Goal: Transaction & Acquisition: Purchase product/service

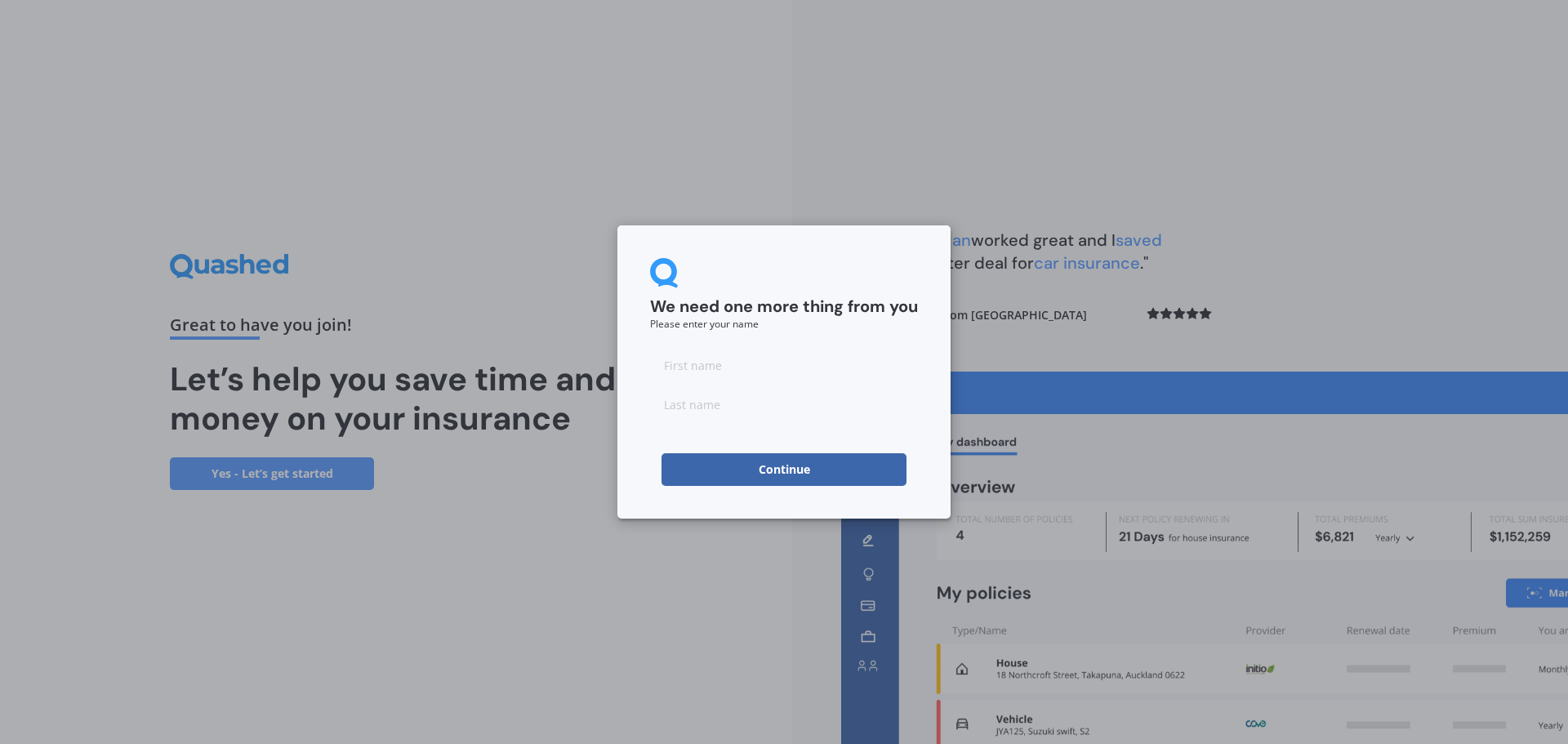
click at [692, 378] on input at bounding box center [784, 365] width 268 height 33
type input "Luc"
type input "[PERSON_NAME]"
click at [716, 464] on button "Continue" at bounding box center [784, 470] width 245 height 33
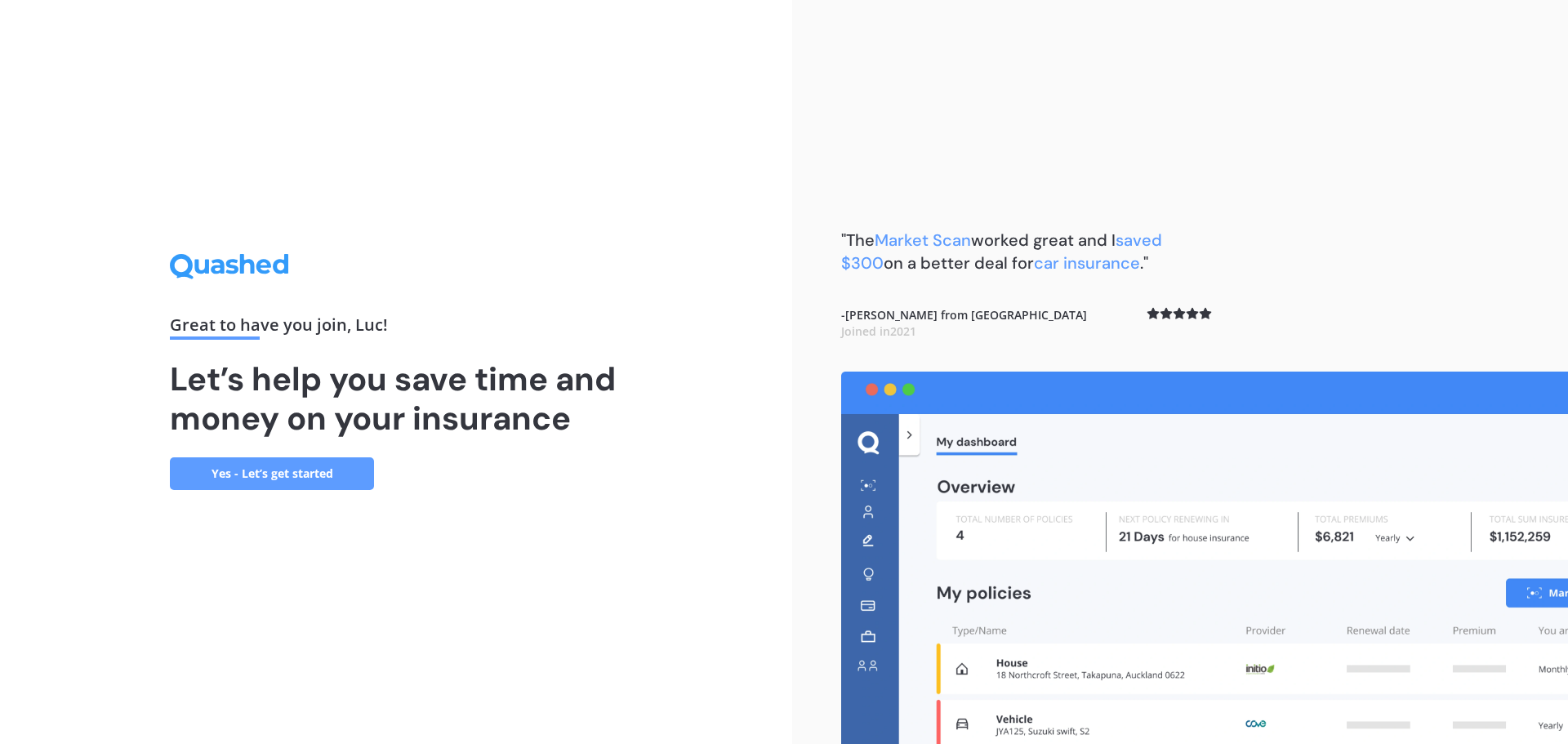
click at [263, 469] on link "Yes - Let’s get started" at bounding box center [272, 474] width 204 height 33
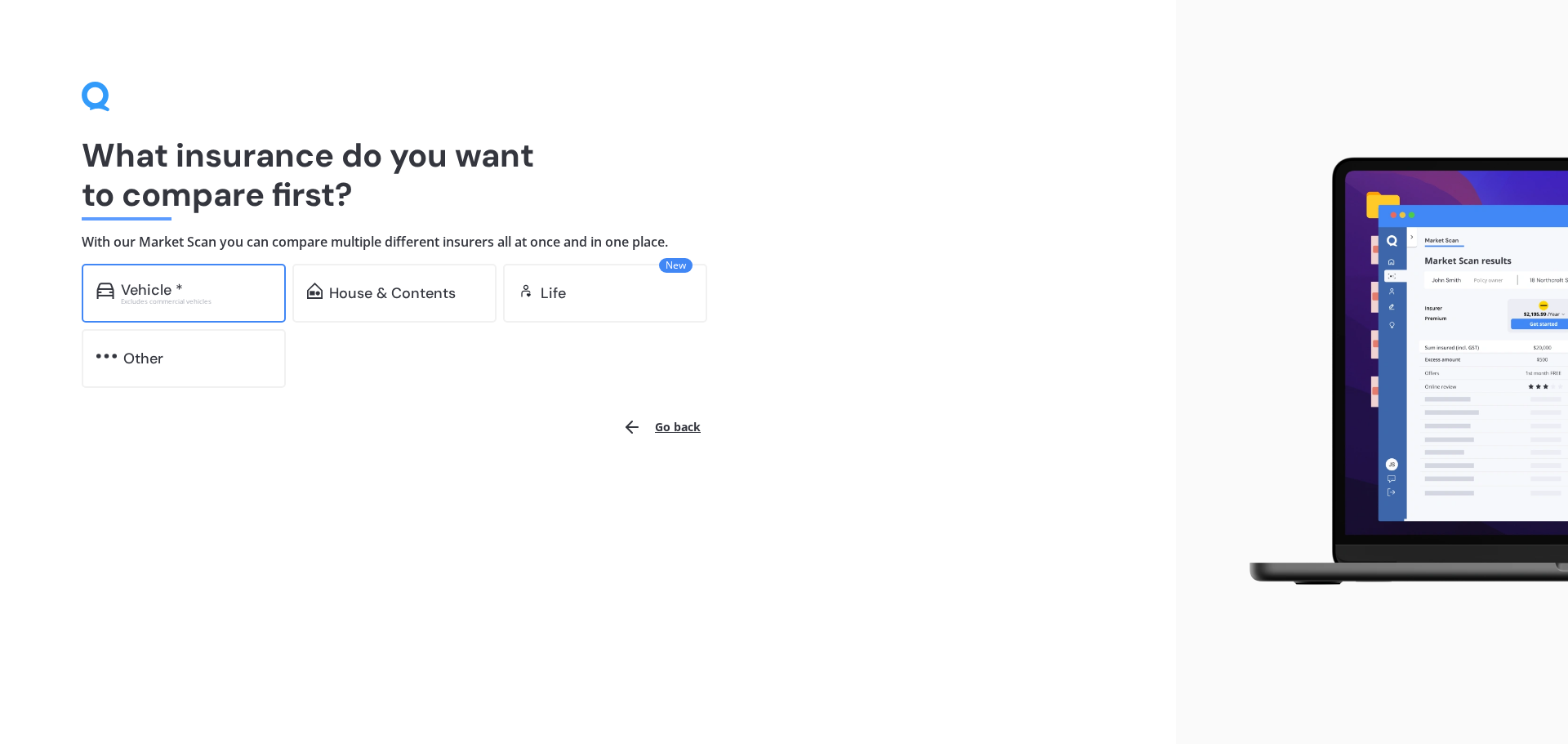
click at [201, 292] on div "Vehicle *" at bounding box center [195, 290] width 150 height 17
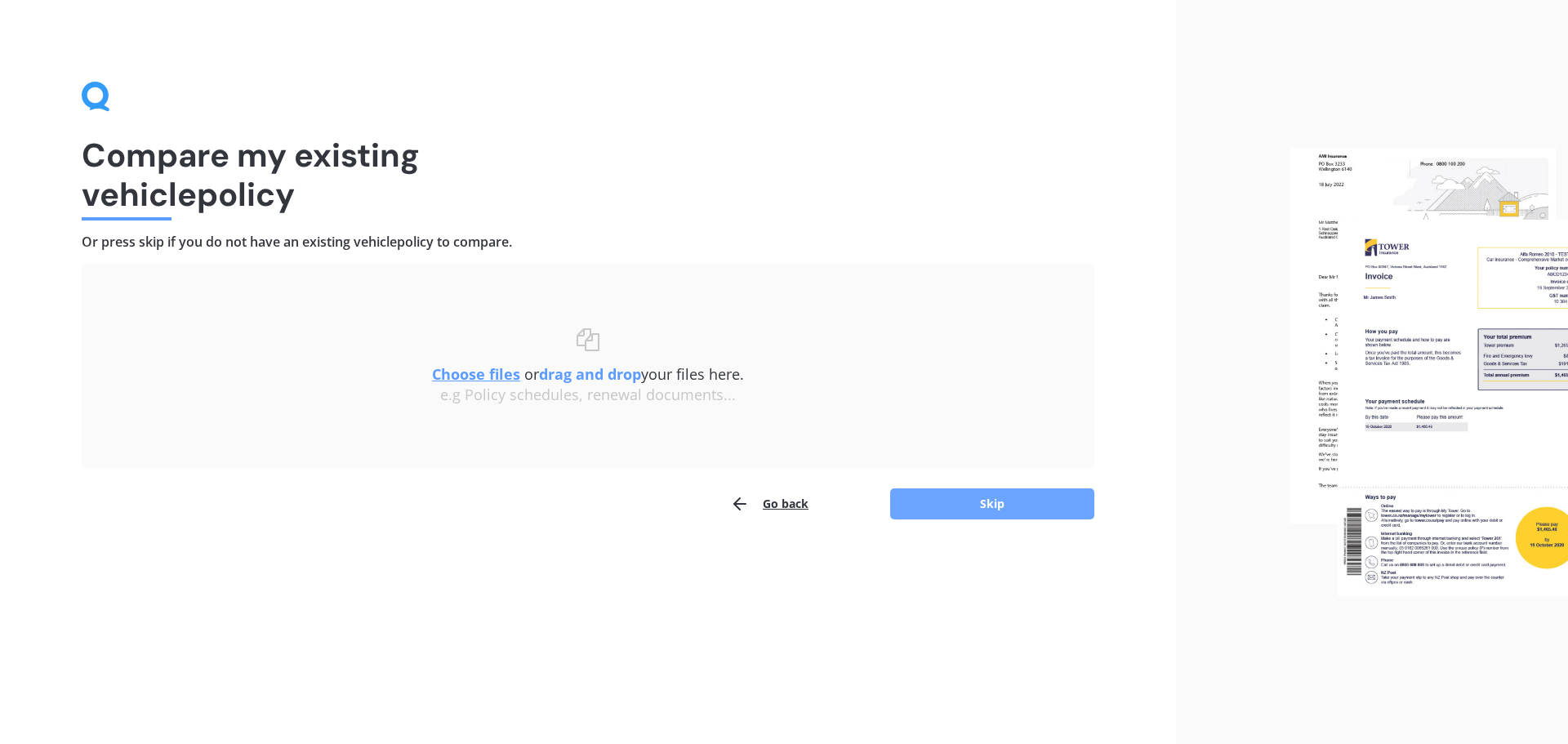
click at [948, 498] on button "Skip" at bounding box center [992, 504] width 204 height 31
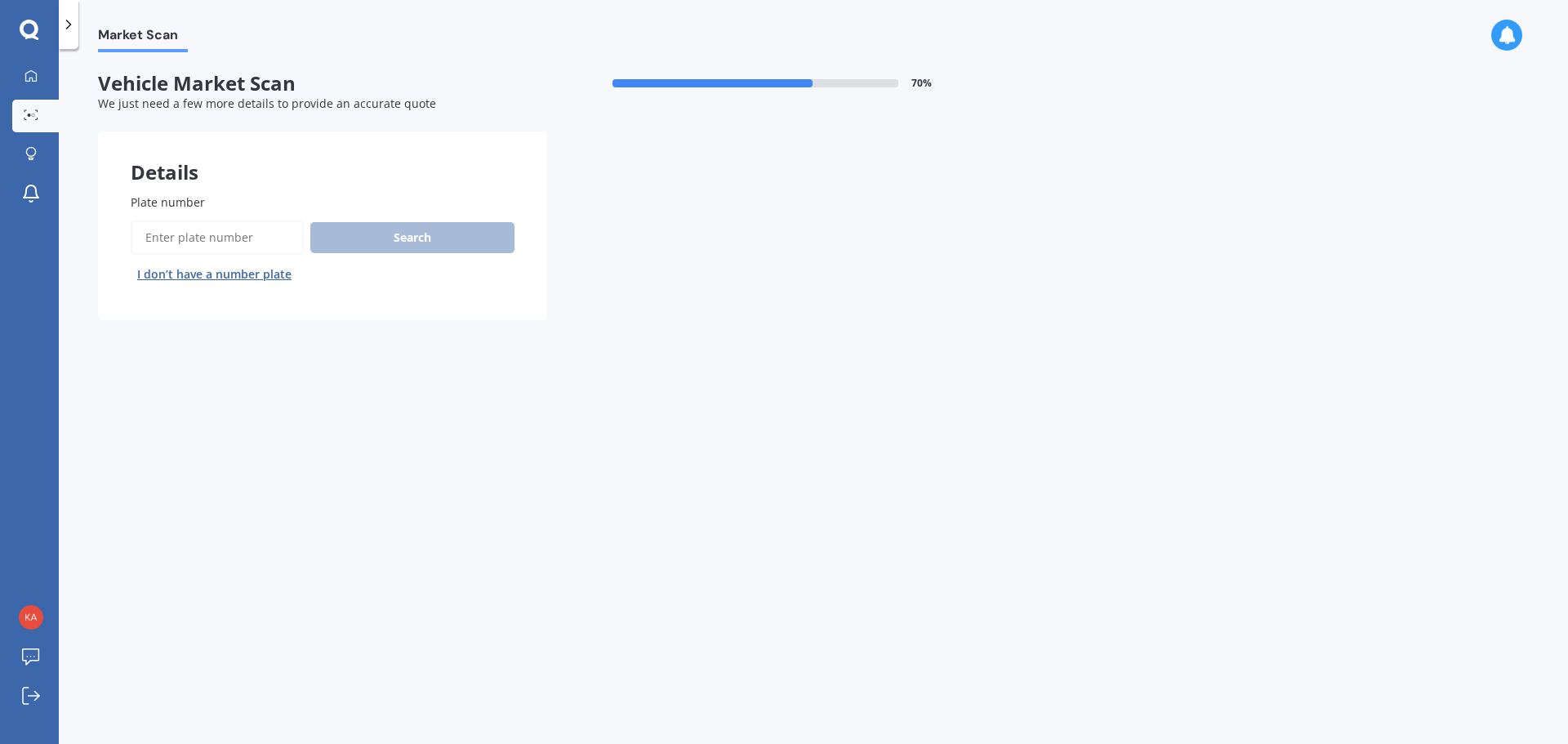
click at [201, 222] on input "Plate number" at bounding box center [217, 237] width 173 height 34
type input "RJQ934"
click at [355, 230] on button "Search" at bounding box center [413, 238] width 204 height 31
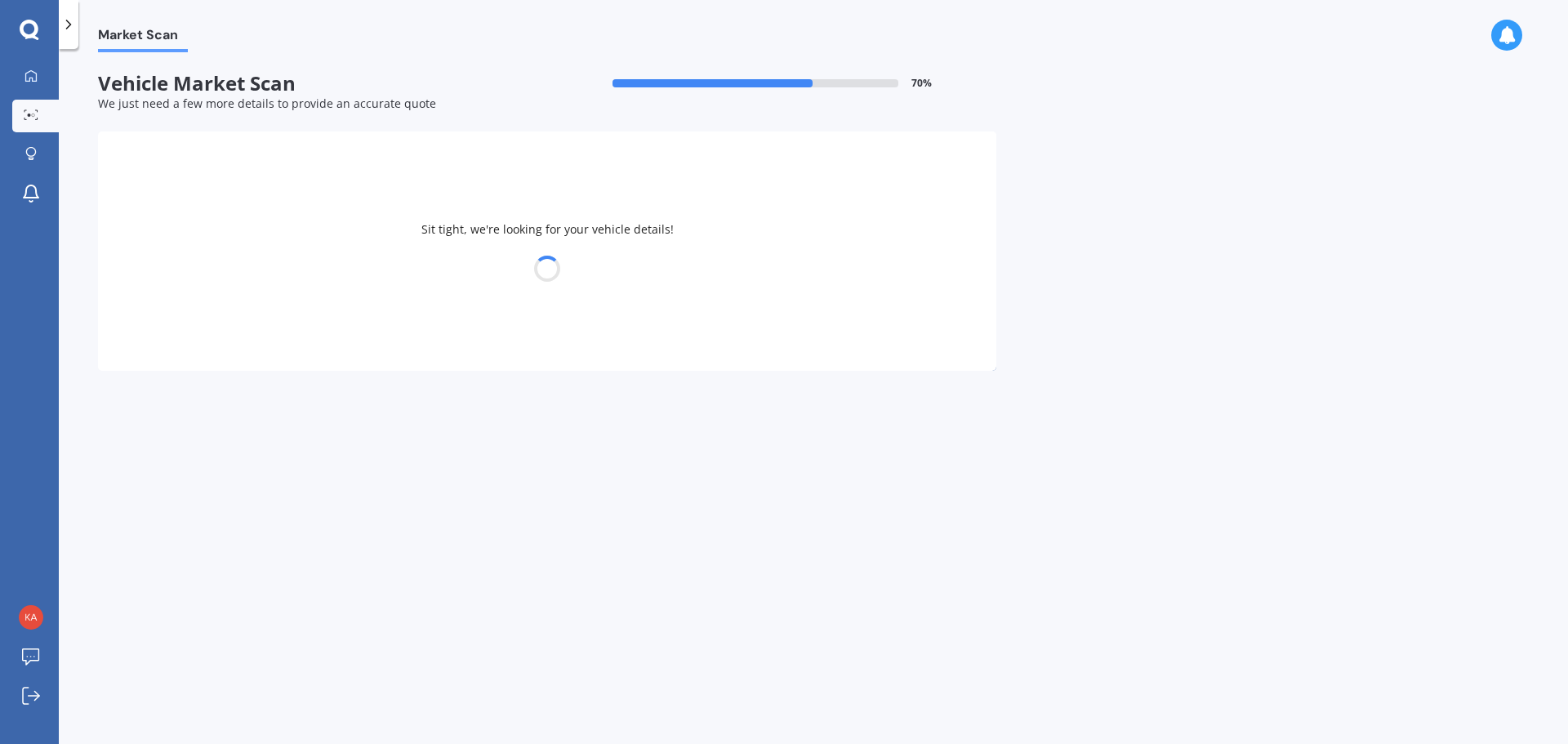
select select "SUZUKI"
select select "SWIFT"
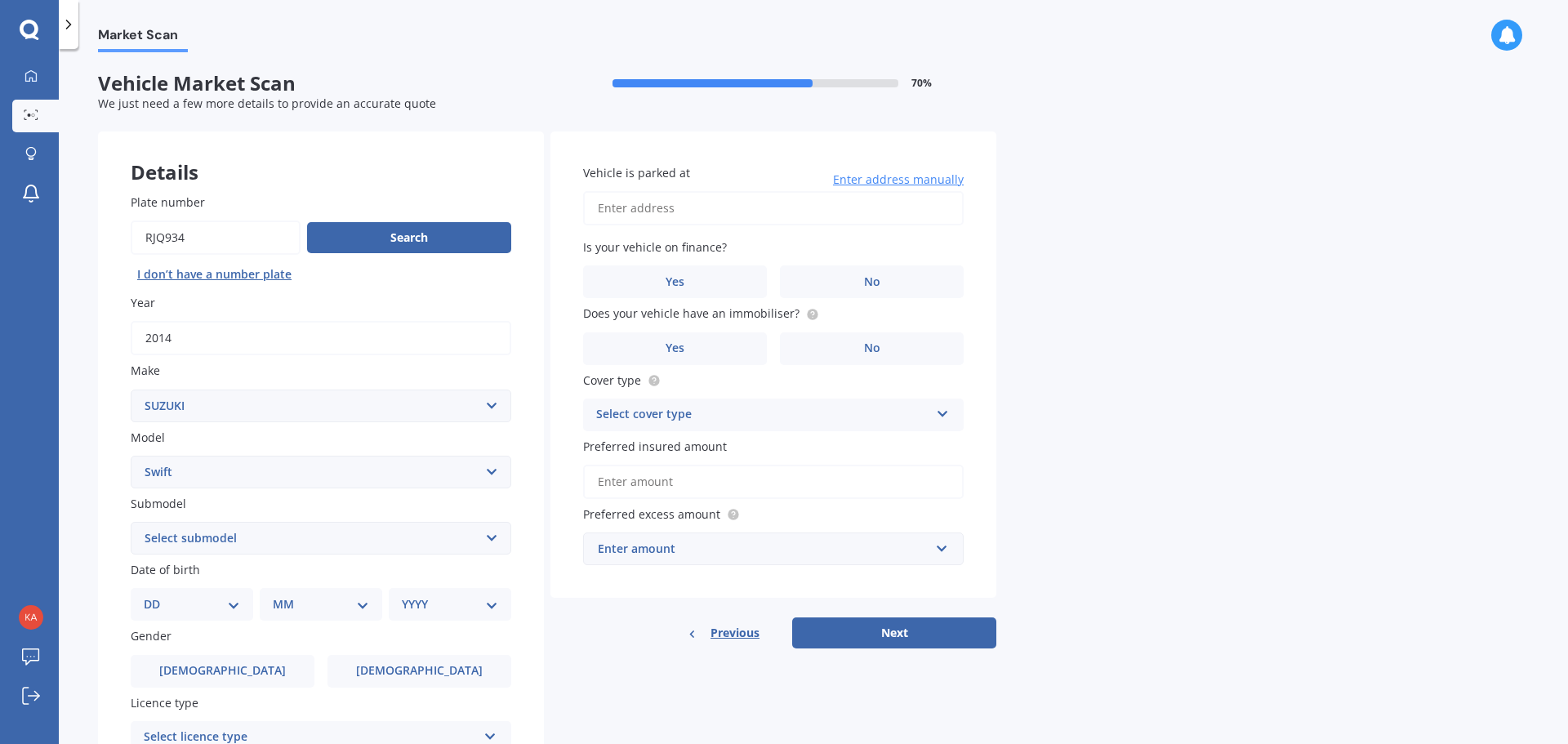
scroll to position [82, 0]
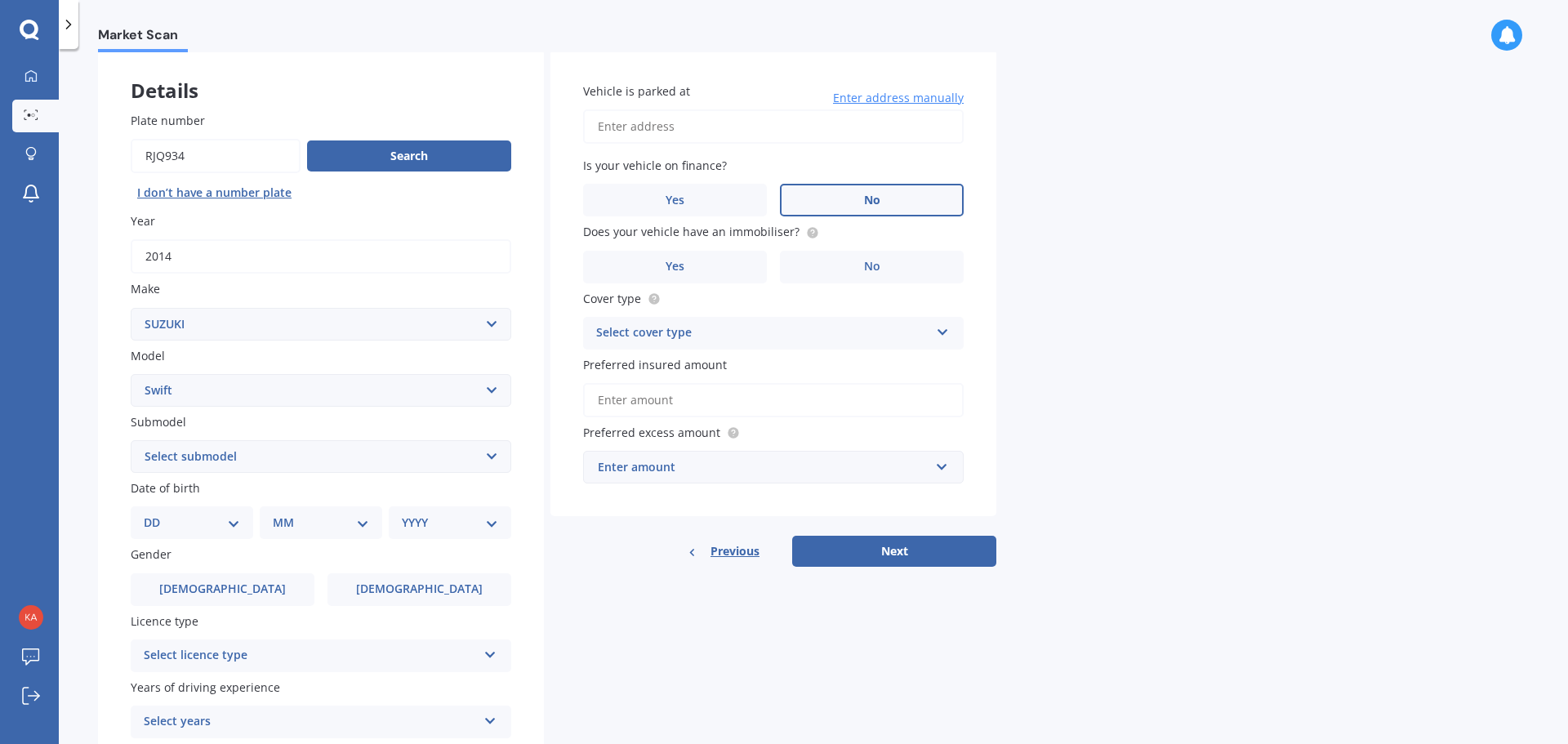
click at [826, 187] on label "No" at bounding box center [872, 200] width 184 height 33
click at [0, 0] on input "No" at bounding box center [0, 0] width 0 height 0
click at [868, 260] on span "No" at bounding box center [873, 266] width 17 height 14
click at [0, 0] on input "No" at bounding box center [0, 0] width 0 height 0
click at [653, 126] on input "Vehicle is parked at" at bounding box center [773, 126] width 381 height 34
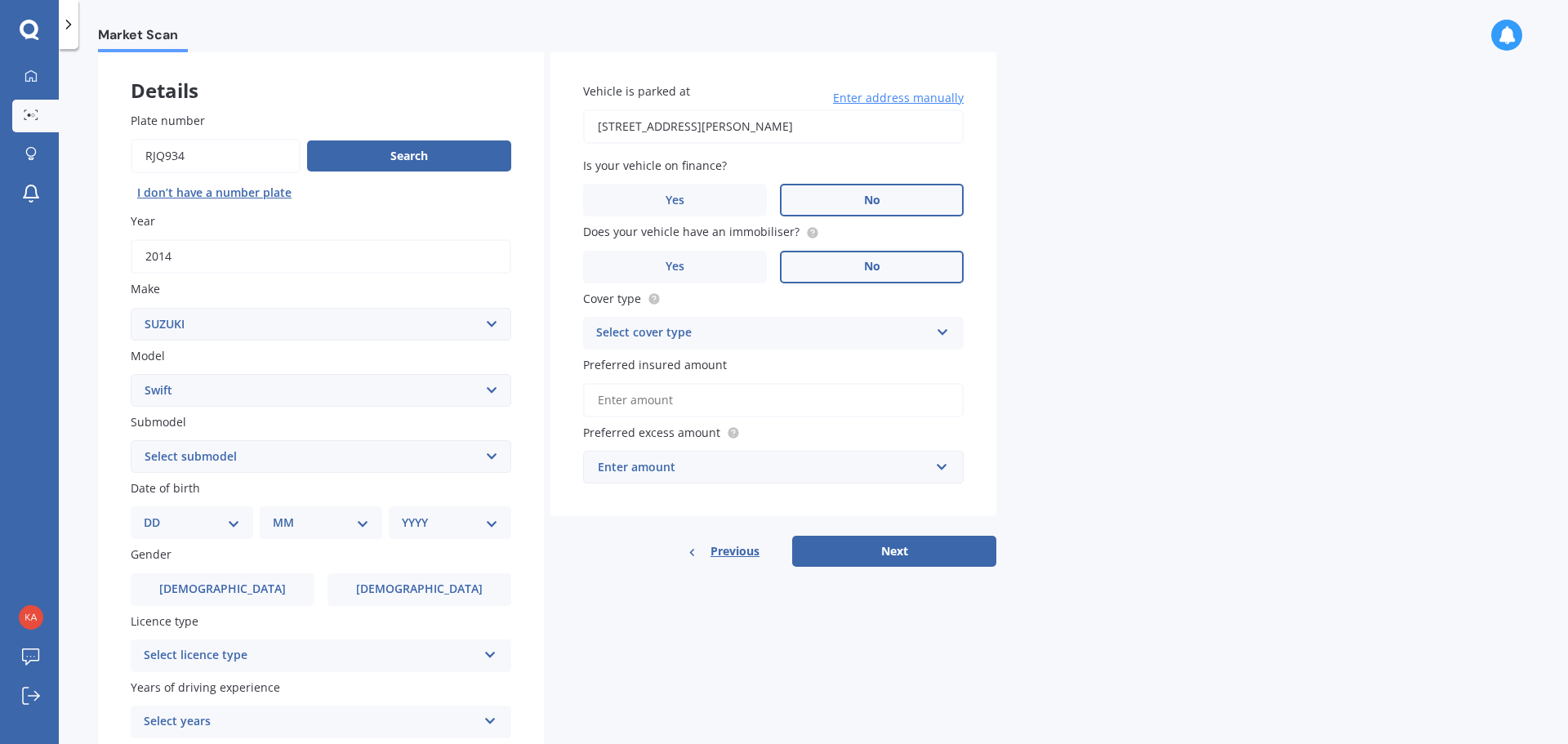
type input "[STREET_ADDRESS][PERSON_NAME]"
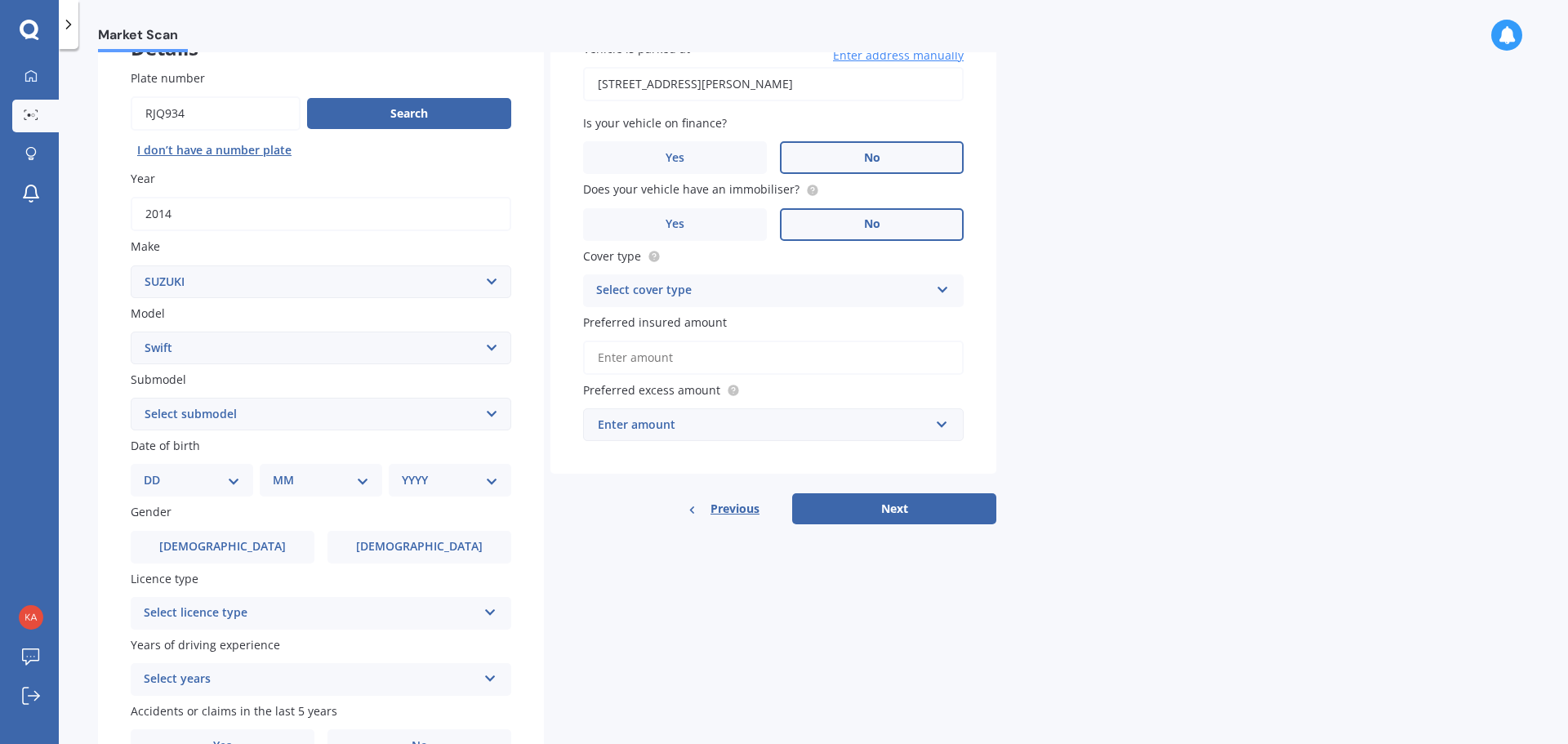
scroll to position [164, 0]
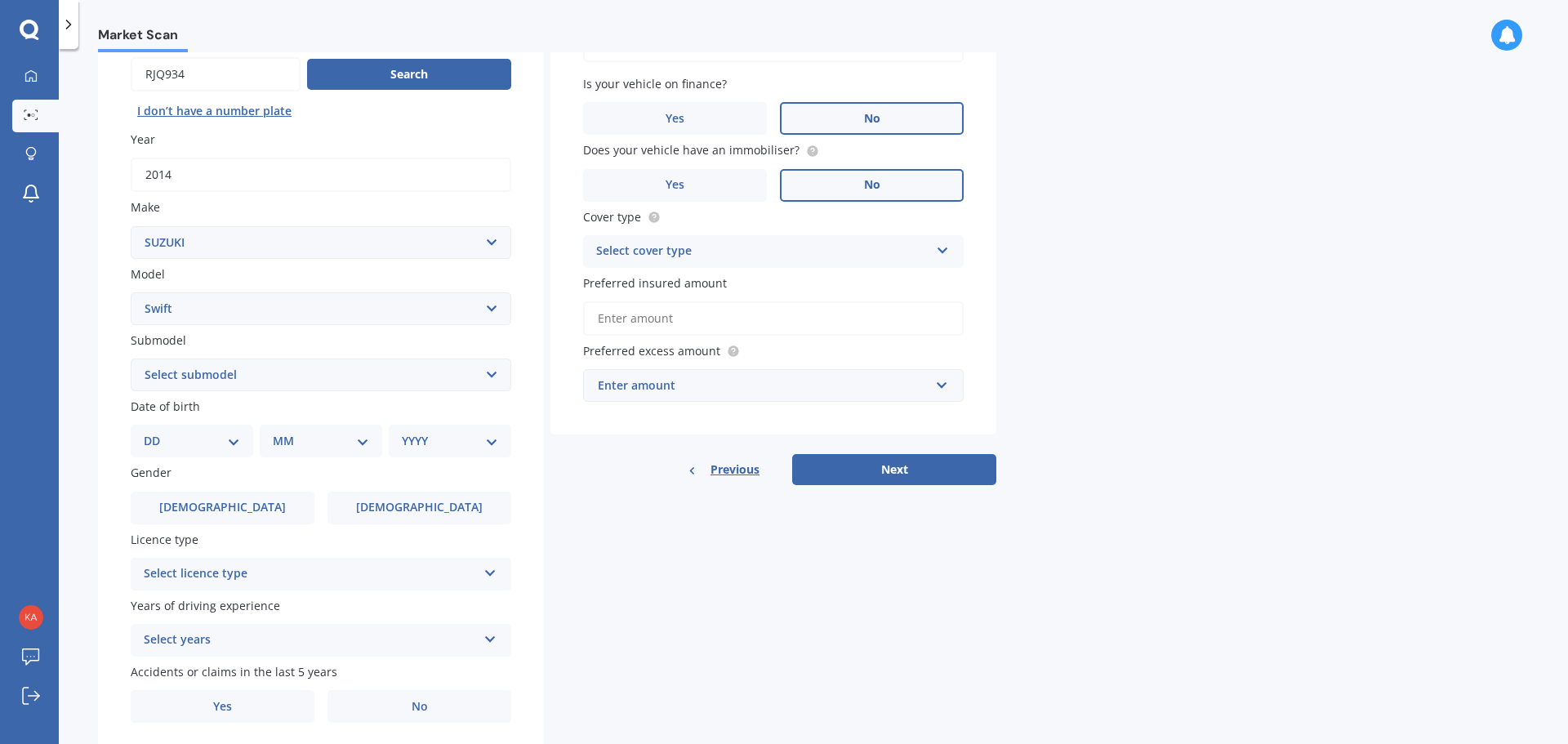
click at [182, 435] on select "DD 01 02 03 04 05 06 07 08 09 10 11 12 13 14 15 16 17 18 19 20 21 22 23 24 25 2…" at bounding box center [191, 441] width 97 height 18
select select "08"
click at [157, 432] on select "DD 01 02 03 04 05 06 07 08 09 10 11 12 13 14 15 16 17 18 19 20 21 22 23 24 25 2…" at bounding box center [191, 441] width 97 height 18
click at [311, 445] on select "MM 01 02 03 04 05 06 07 08 09 10 11 12" at bounding box center [325, 441] width 90 height 18
select select "08"
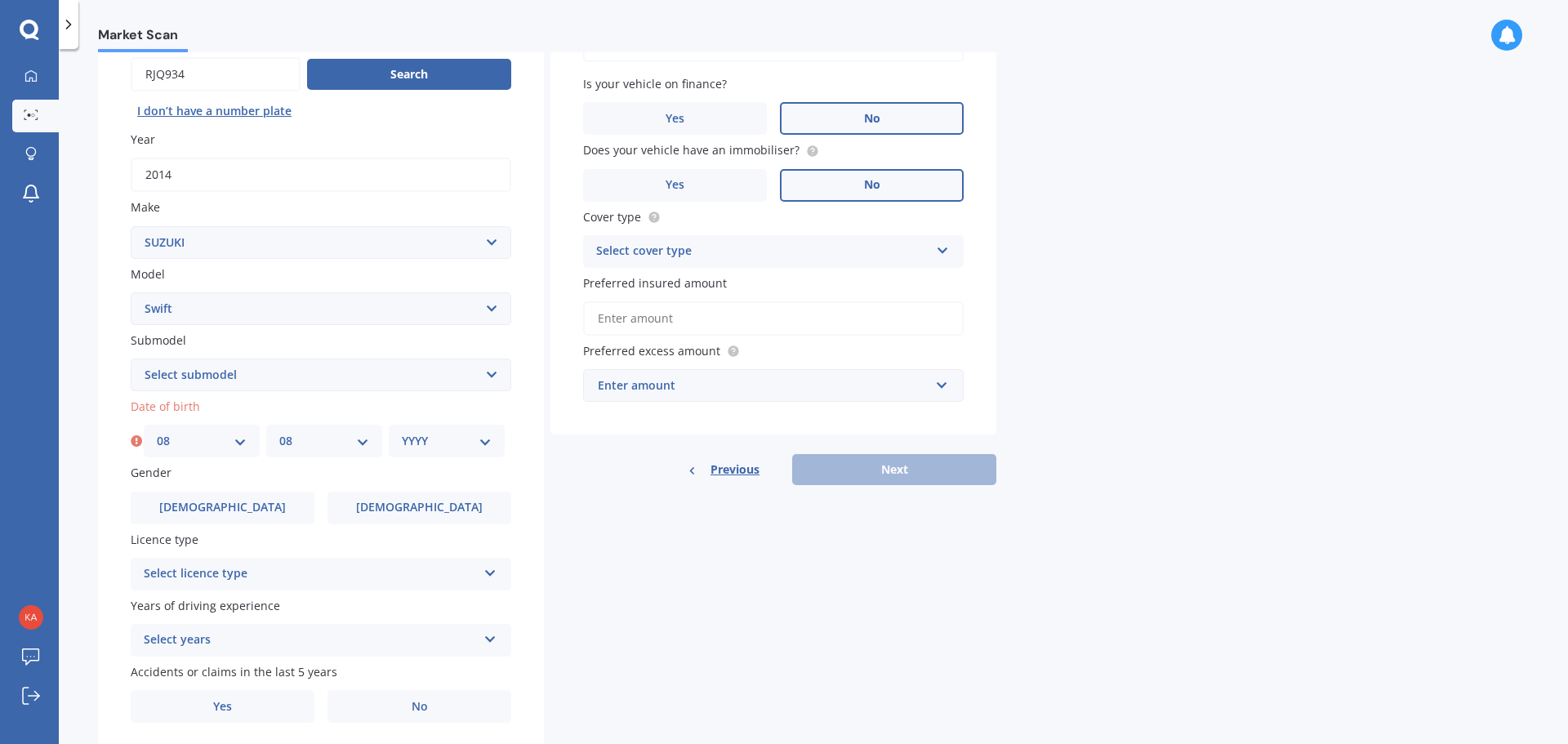
click at [280, 432] on select "MM 01 02 03 04 05 06 07 08 09 10 11 12" at bounding box center [325, 441] width 90 height 18
click at [418, 450] on select "YYYY 2025 2024 2023 2022 2021 2020 2019 2018 2017 2016 2015 2014 2013 2012 2011…" at bounding box center [447, 441] width 90 height 18
select select "1992"
click at [402, 432] on select "YYYY 2025 2024 2023 2022 2021 2020 2019 2018 2017 2016 2015 2014 2013 2012 2011…" at bounding box center [447, 441] width 90 height 18
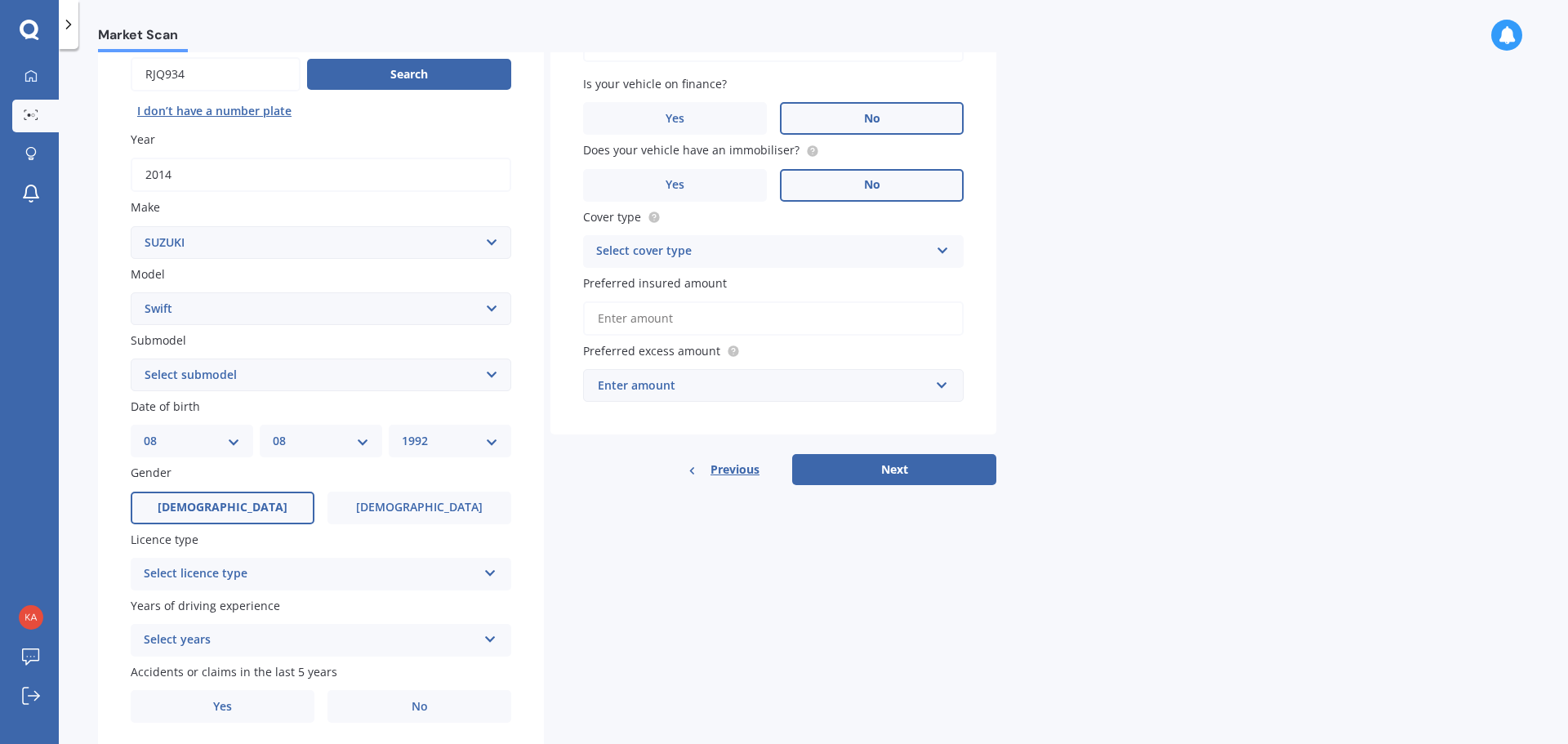
click at [183, 513] on label "Male" at bounding box center [223, 509] width 184 height 33
click at [0, 0] on input "Male" at bounding box center [0, 0] width 0 height 0
click at [280, 567] on div "Select licence type" at bounding box center [310, 574] width 333 height 19
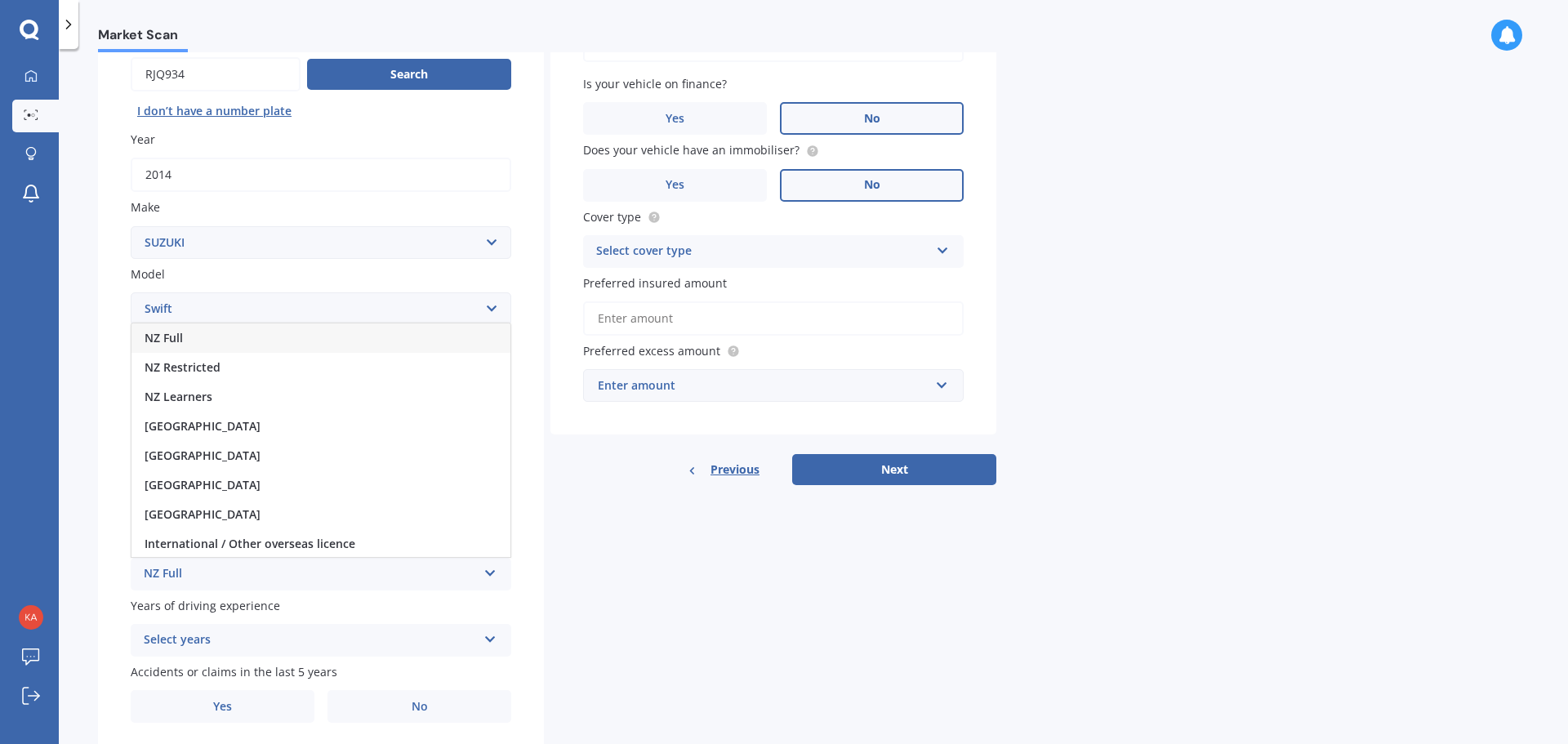
click at [193, 338] on div "NZ Full" at bounding box center [321, 338] width 379 height 29
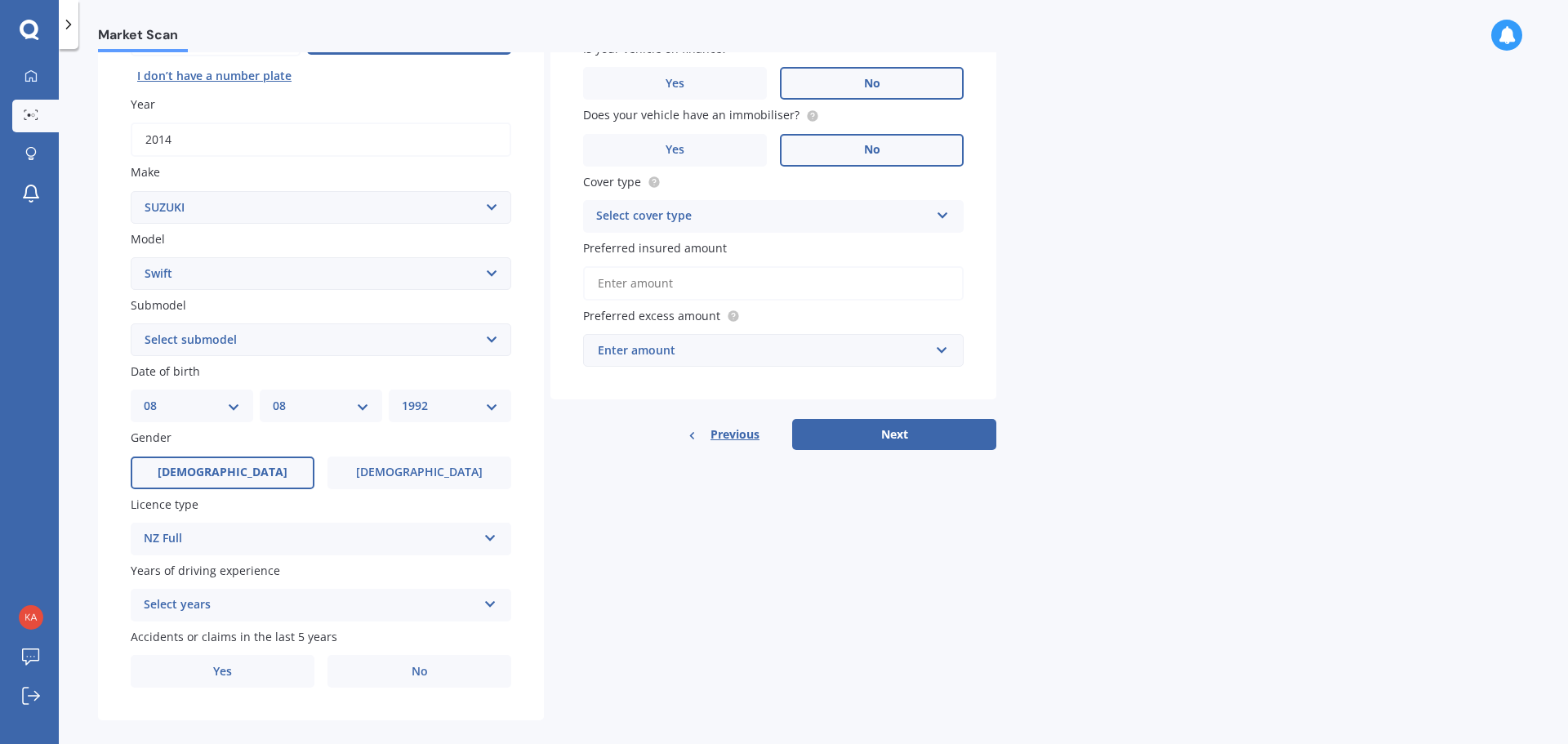
scroll to position [217, 0]
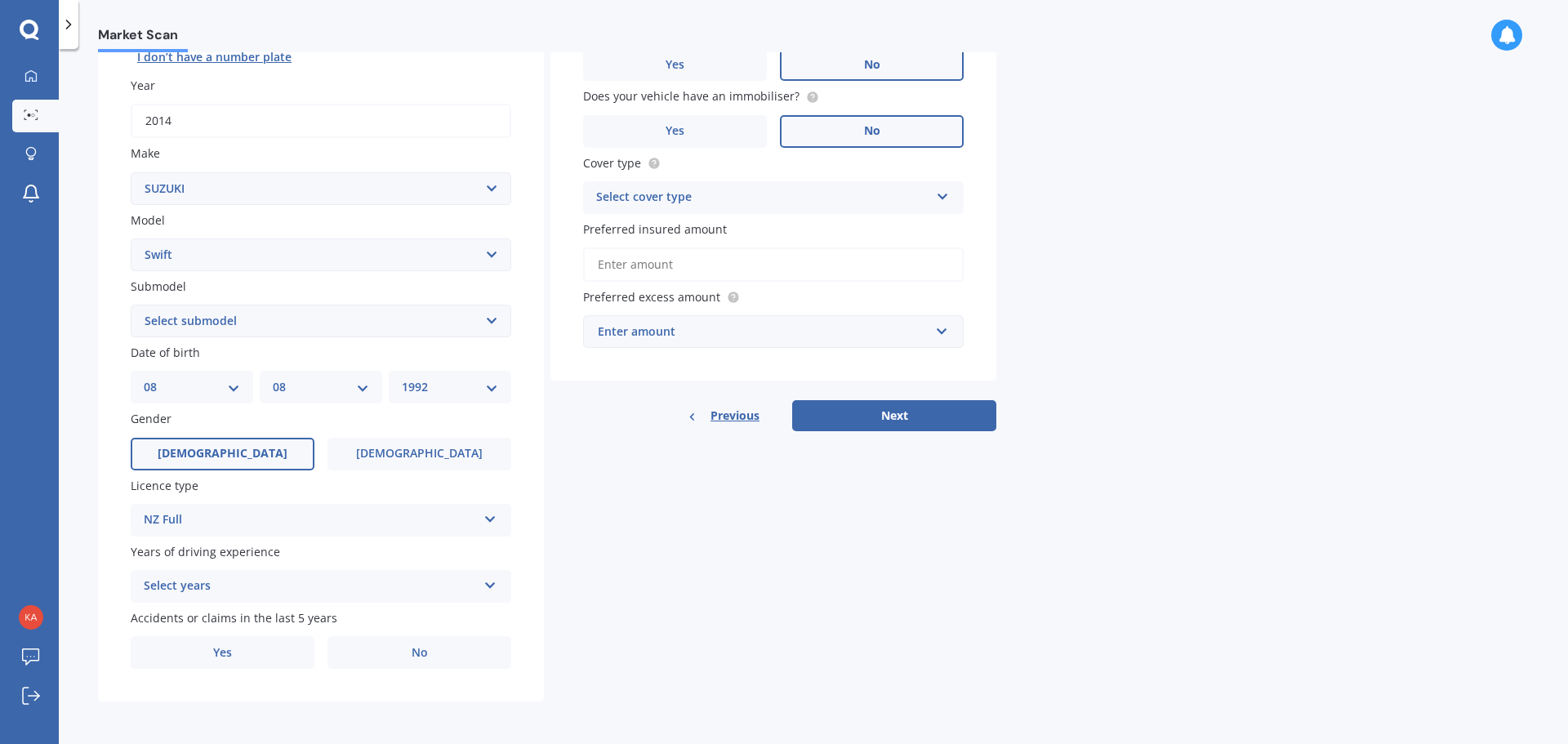
click at [184, 585] on div "Select years" at bounding box center [310, 586] width 333 height 19
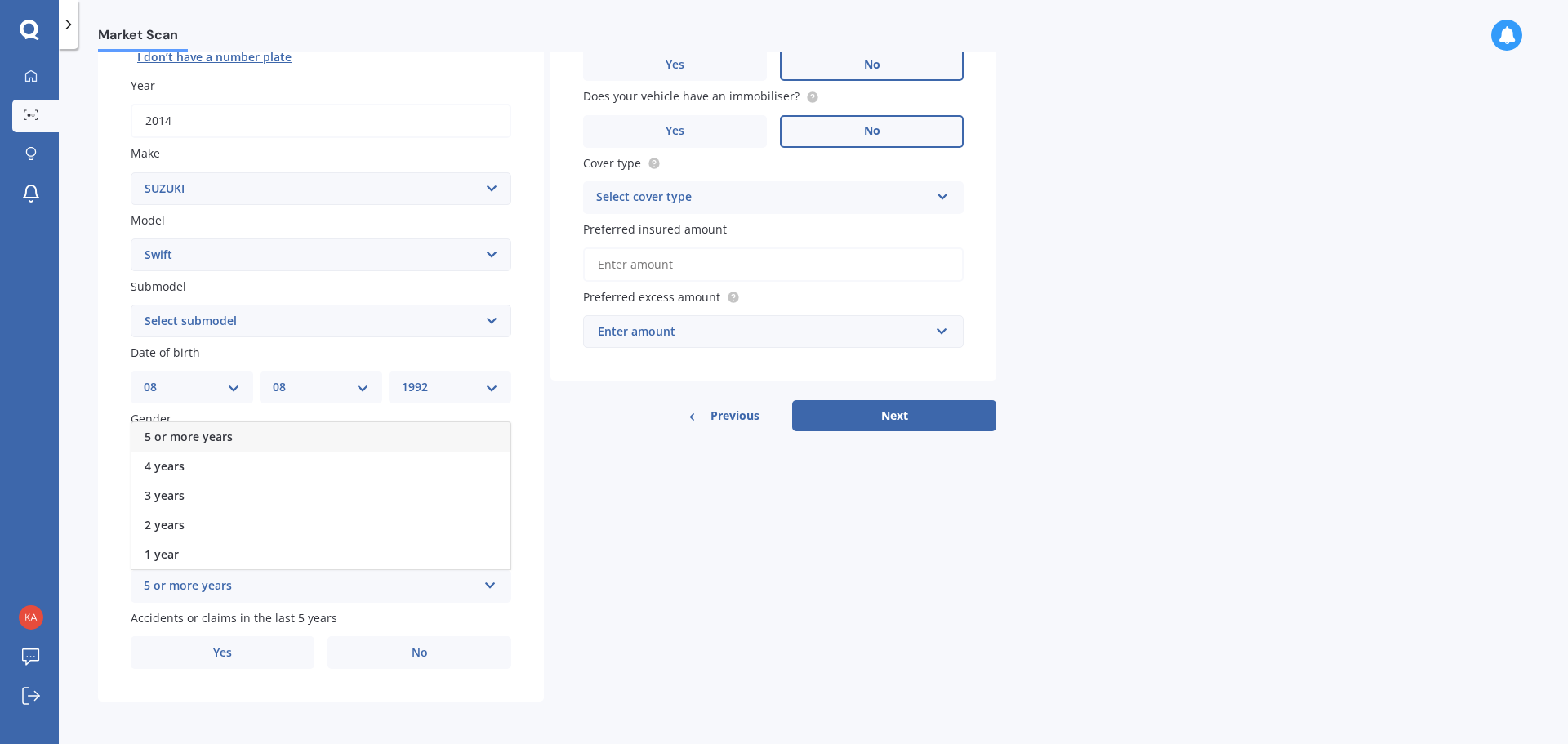
drag, startPoint x: 179, startPoint y: 438, endPoint x: 195, endPoint y: 442, distance: 16.5
click at [179, 437] on span "5 or more years" at bounding box center [189, 436] width 88 height 16
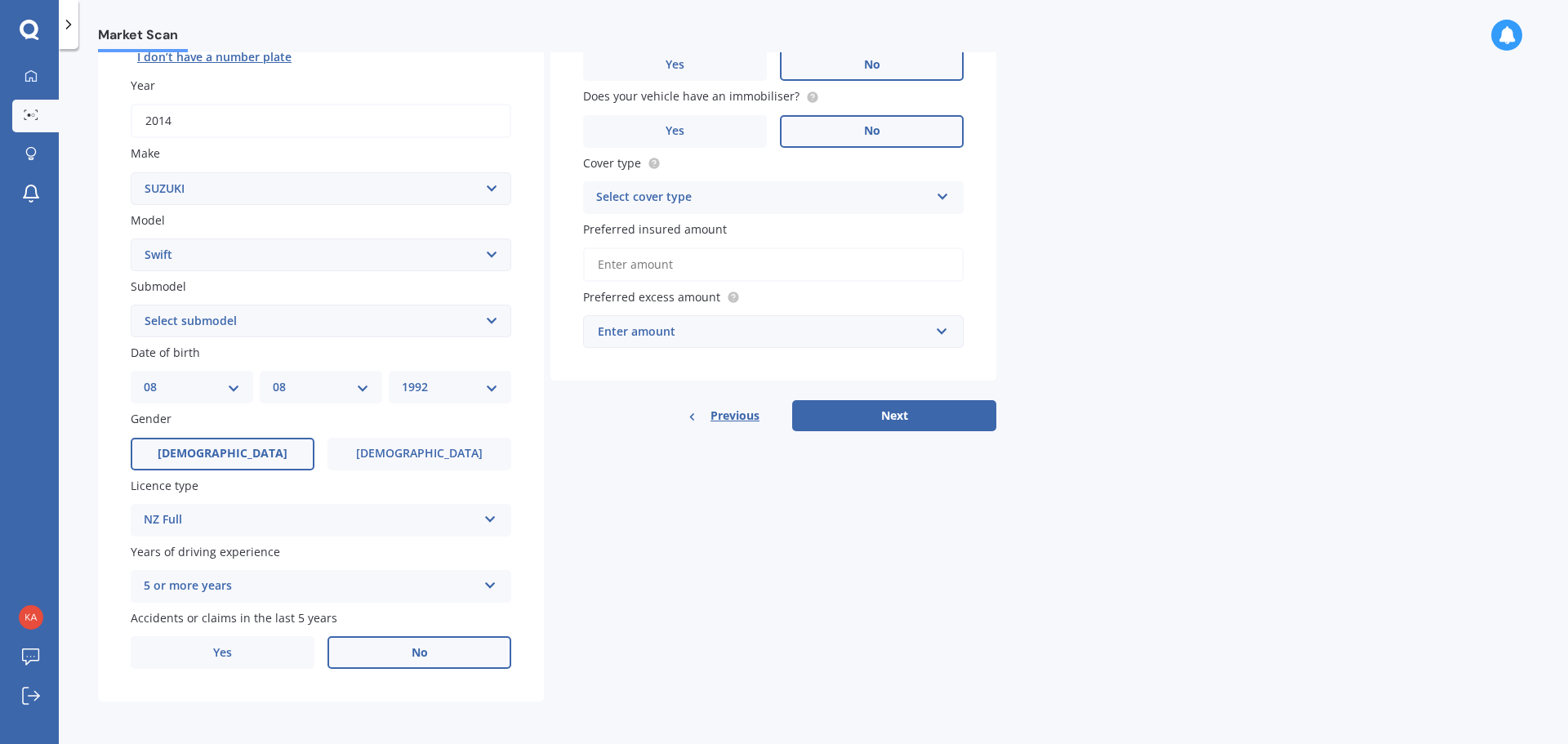
click at [374, 646] on label "No" at bounding box center [419, 653] width 184 height 33
click at [0, 0] on input "No" at bounding box center [0, 0] width 0 height 0
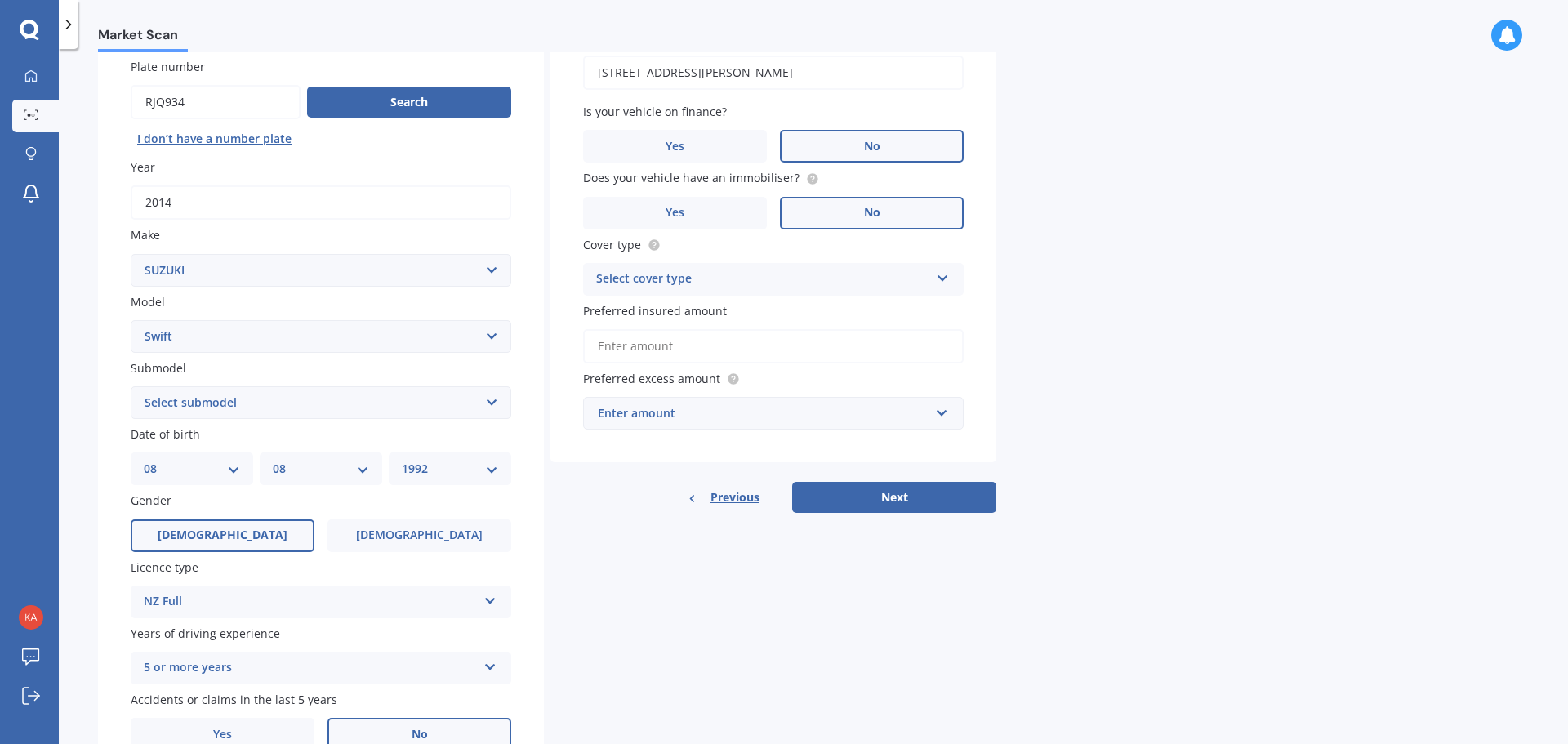
click at [638, 271] on div "Select cover type" at bounding box center [762, 279] width 333 height 19
click at [625, 315] on span "Comprehensive" at bounding box center [640, 311] width 86 height 16
click at [627, 341] on input "Preferred insured amount" at bounding box center [773, 346] width 381 height 34
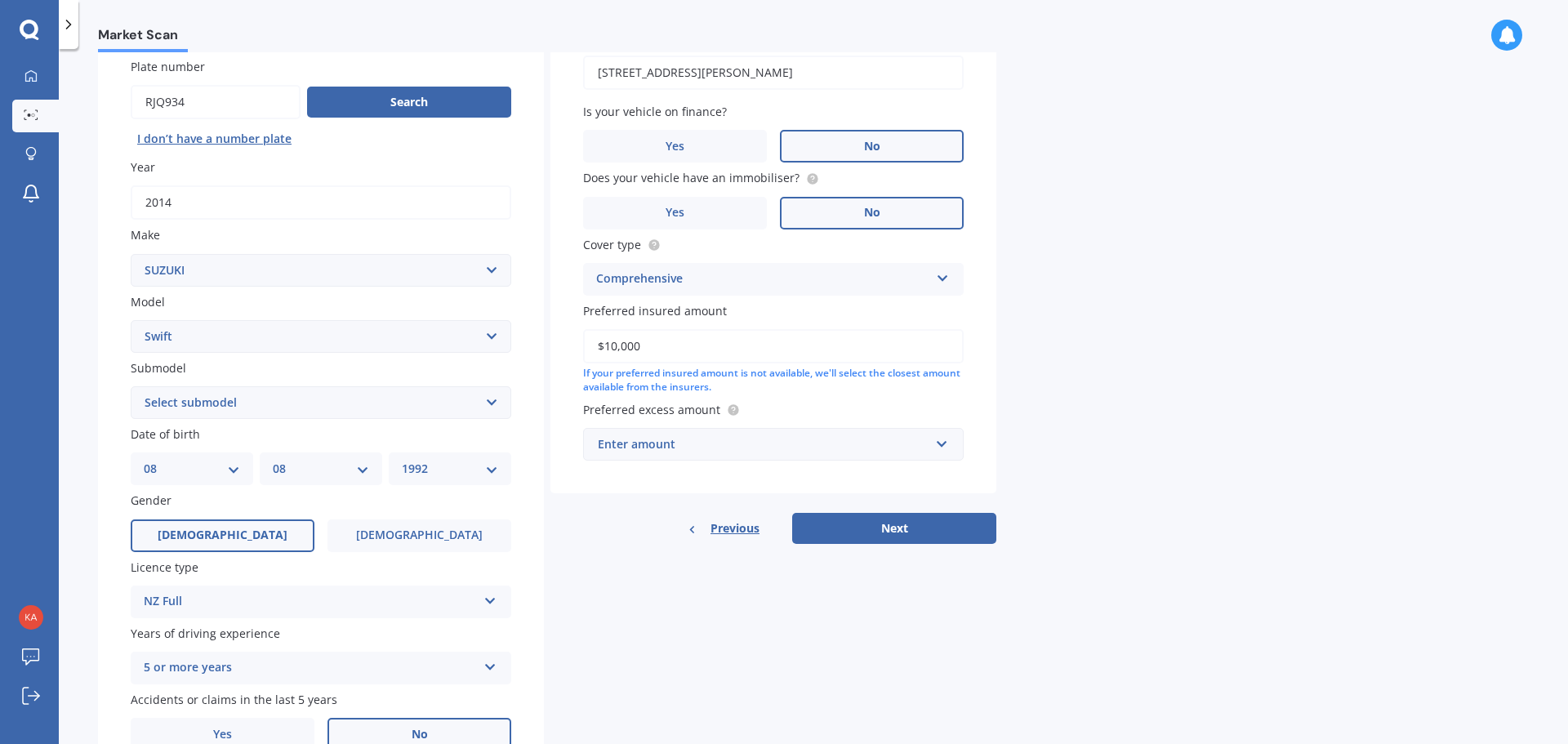
type input "$10,000"
click at [654, 442] on div "Enter amount" at bounding box center [763, 444] width 332 height 18
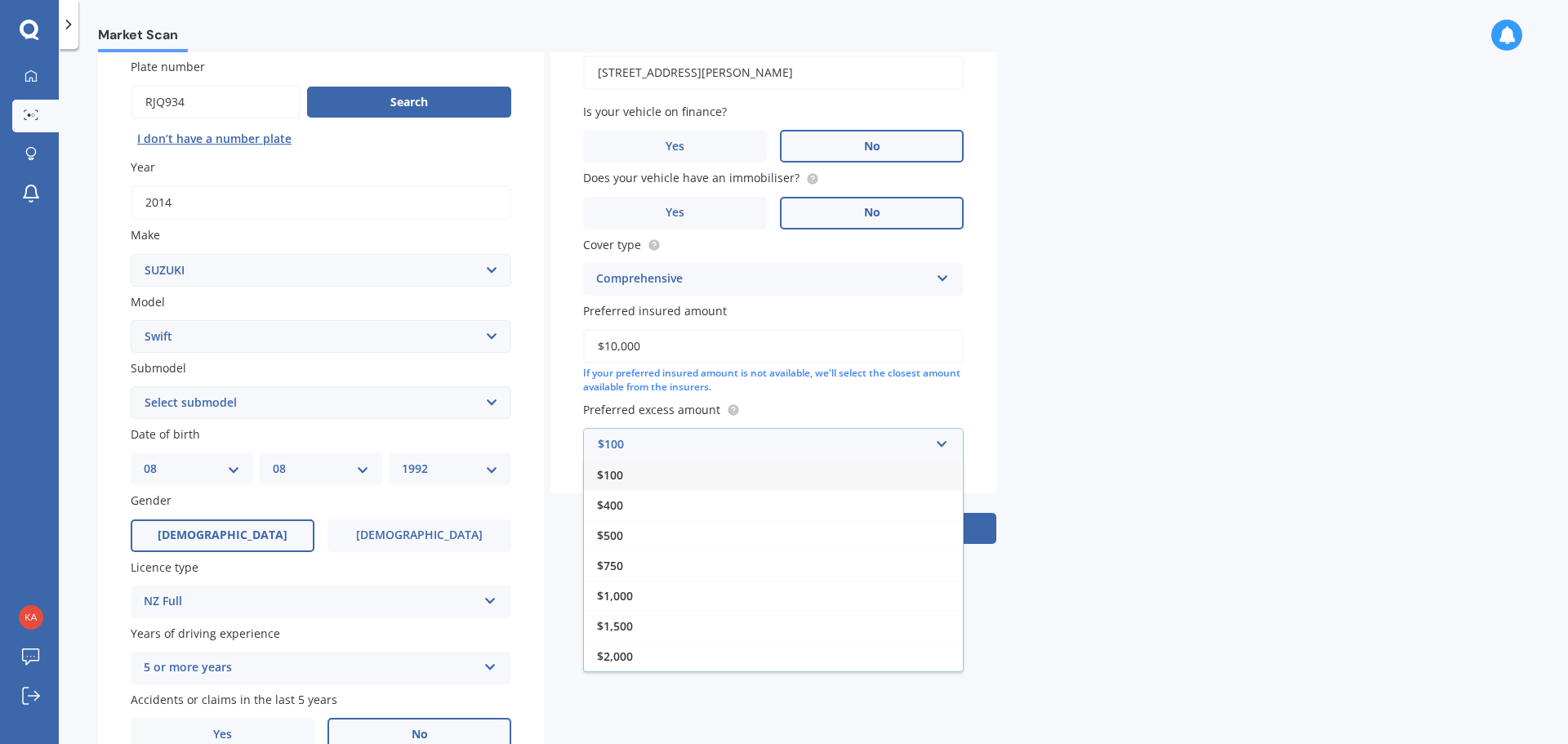
click at [621, 496] on div "$400" at bounding box center [773, 505] width 379 height 30
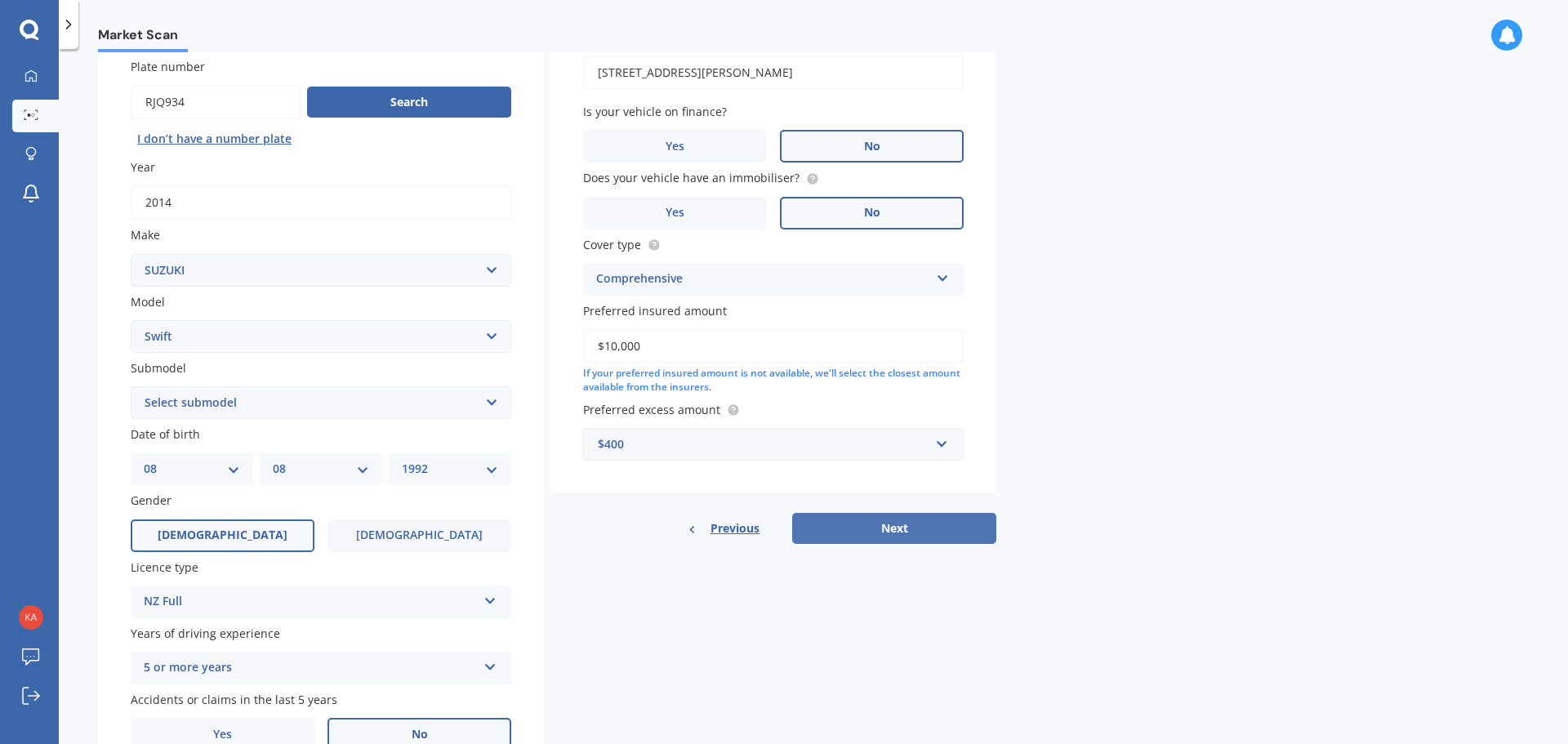
click at [840, 529] on button "Next" at bounding box center [895, 529] width 204 height 31
click at [215, 407] on select "Select submodel (All other) Cino Diesel Turbo GA GL GLX GO GP GS GTI LTD RS Hyb…" at bounding box center [321, 403] width 381 height 33
select select "(ALL OTHER)"
click at [131, 386] on select "Select submodel (All other) Cino Diesel Turbo GA GL GLX GO GP GS GTI LTD RS Hyb…" at bounding box center [321, 403] width 381 height 33
click at [844, 525] on button "Next" at bounding box center [895, 529] width 204 height 31
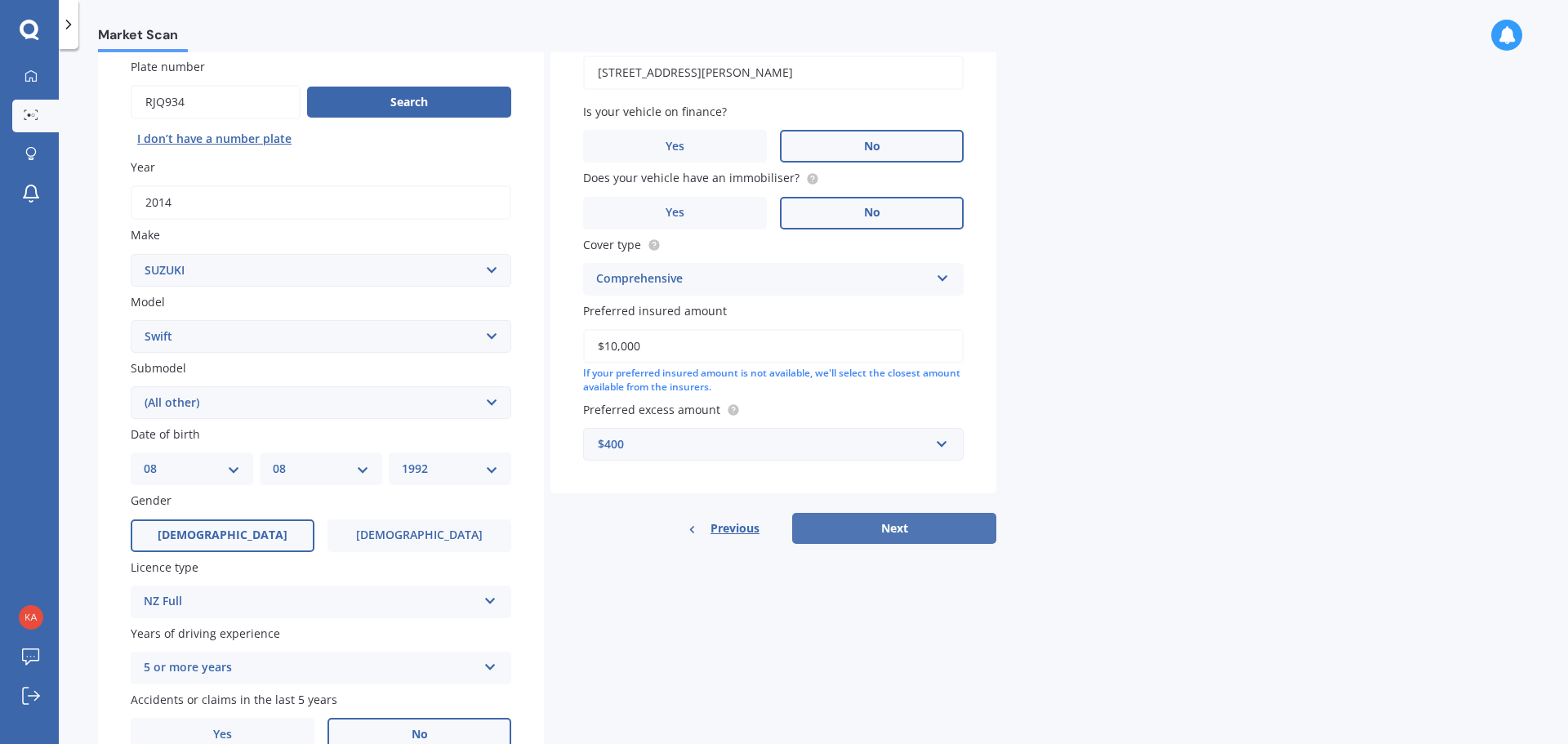
select select "08"
select select "1992"
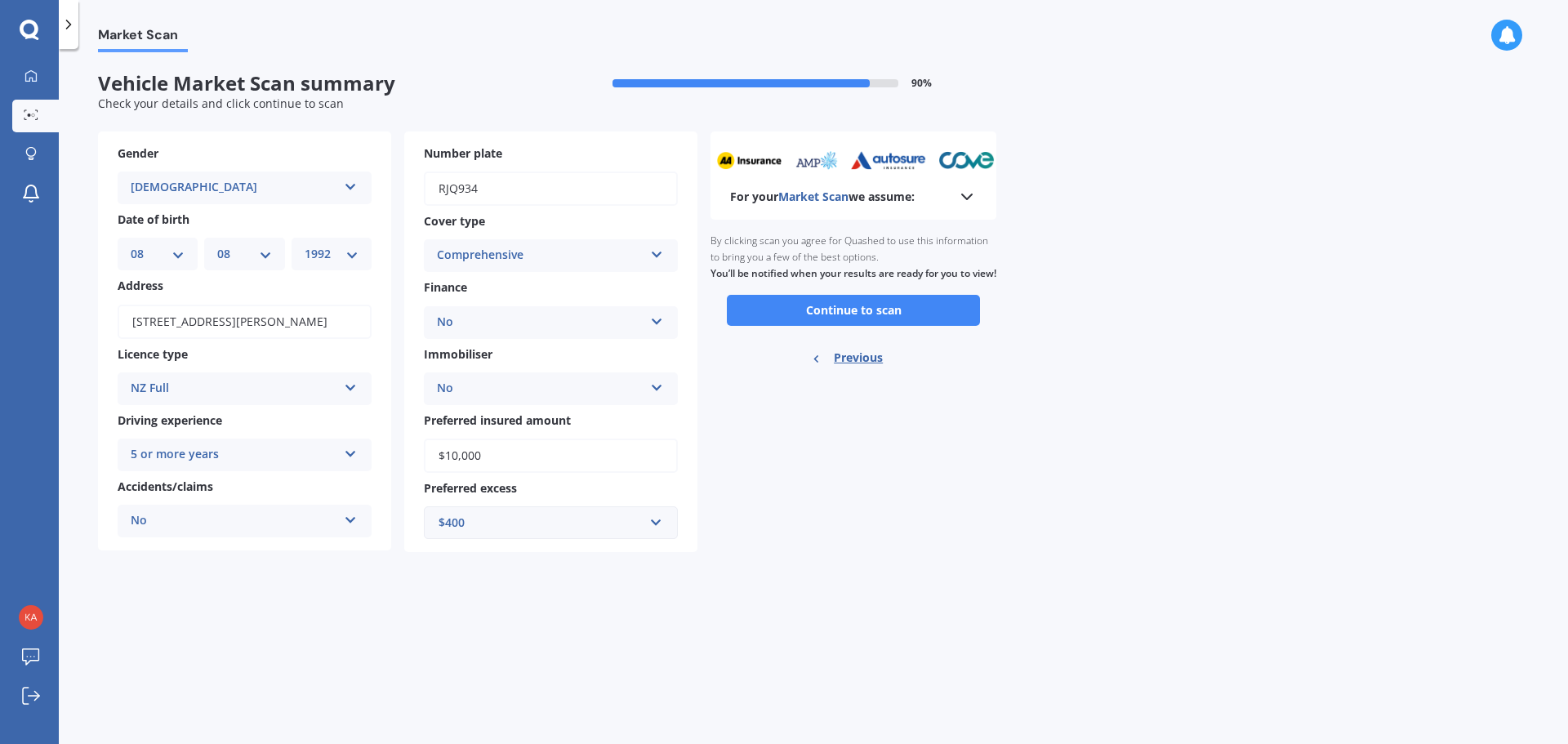
scroll to position [0, 0]
click at [844, 323] on button "Continue to scan" at bounding box center [853, 311] width 253 height 31
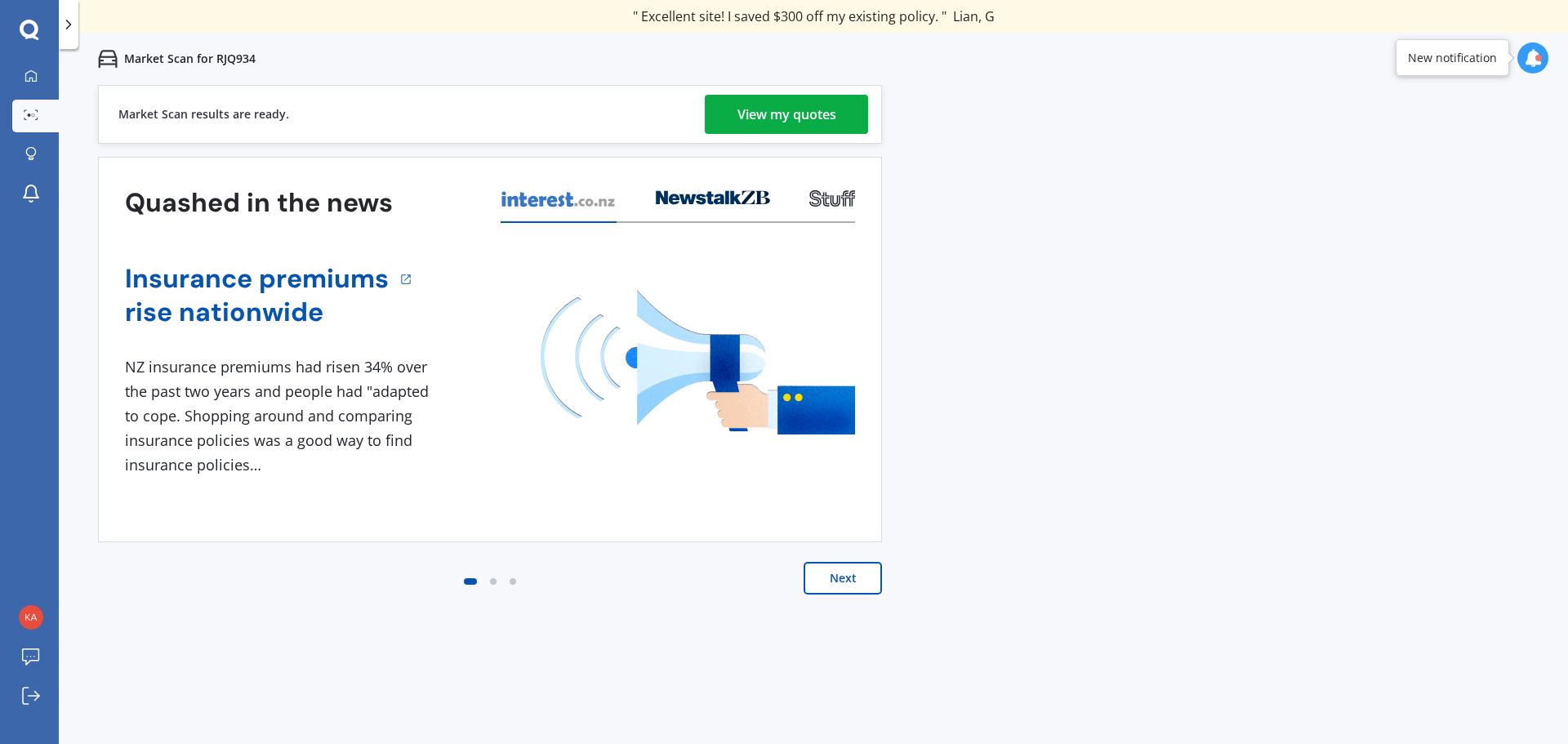
click at [773, 113] on div "View my quotes" at bounding box center [786, 114] width 98 height 40
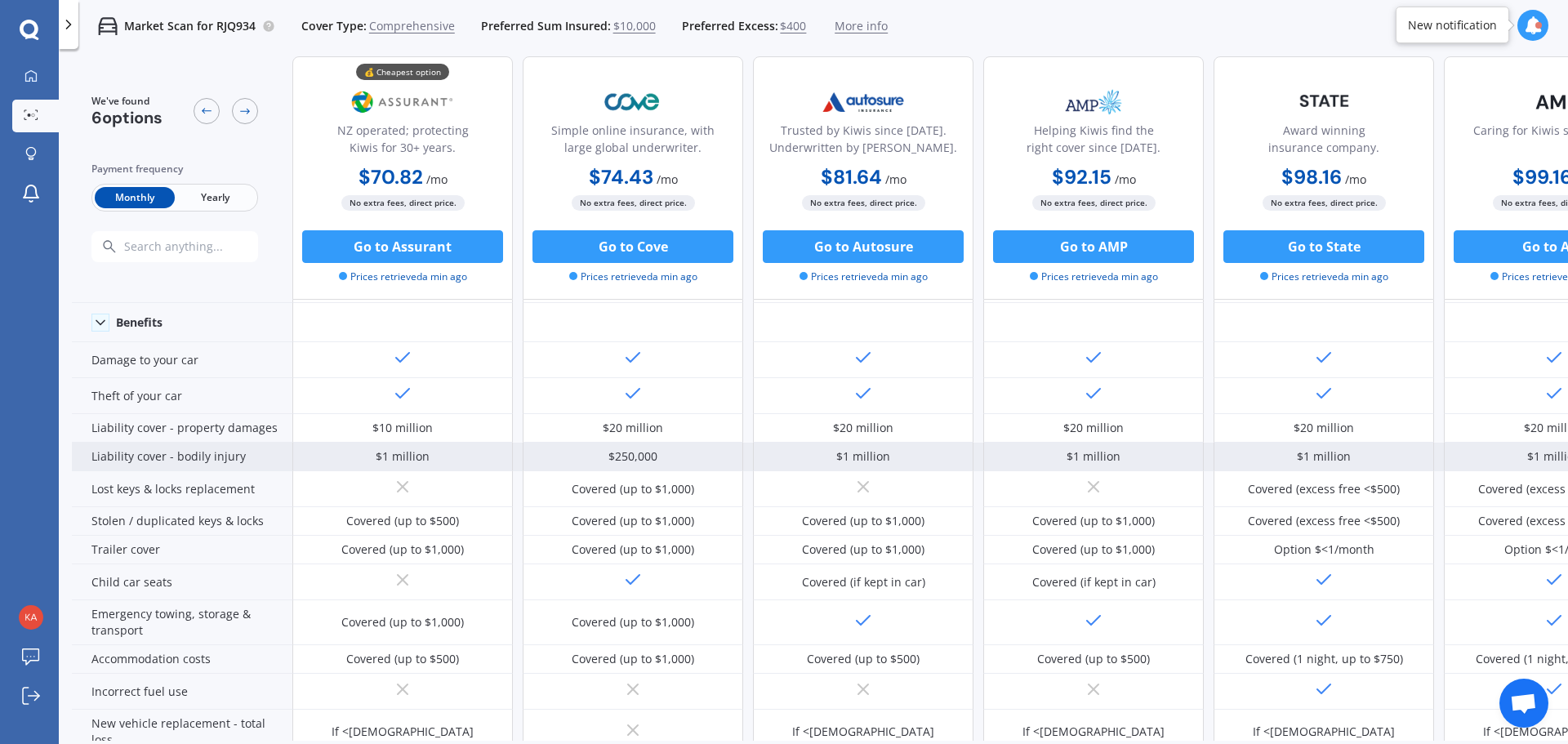
scroll to position [60, 0]
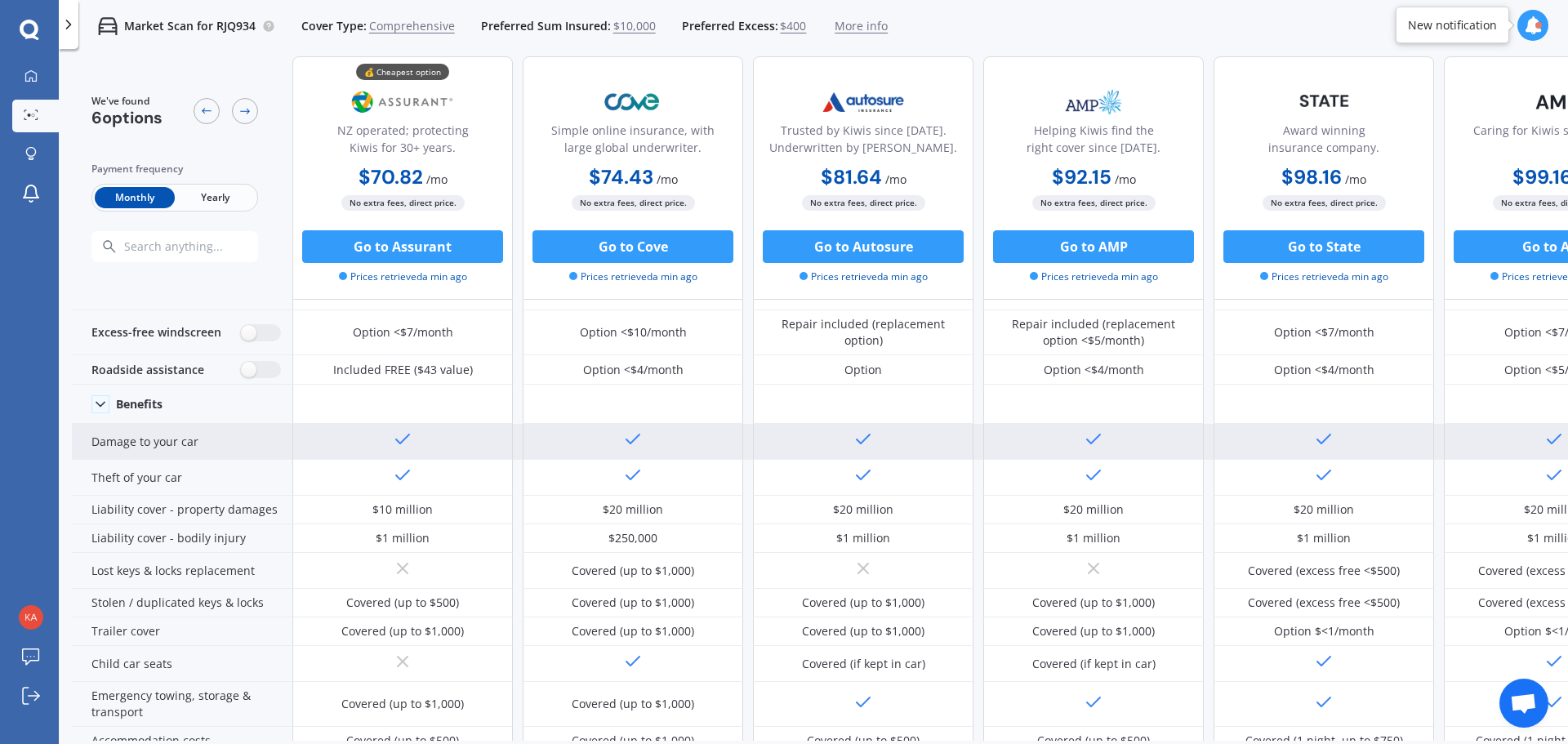
click at [618, 435] on div at bounding box center [633, 441] width 221 height 36
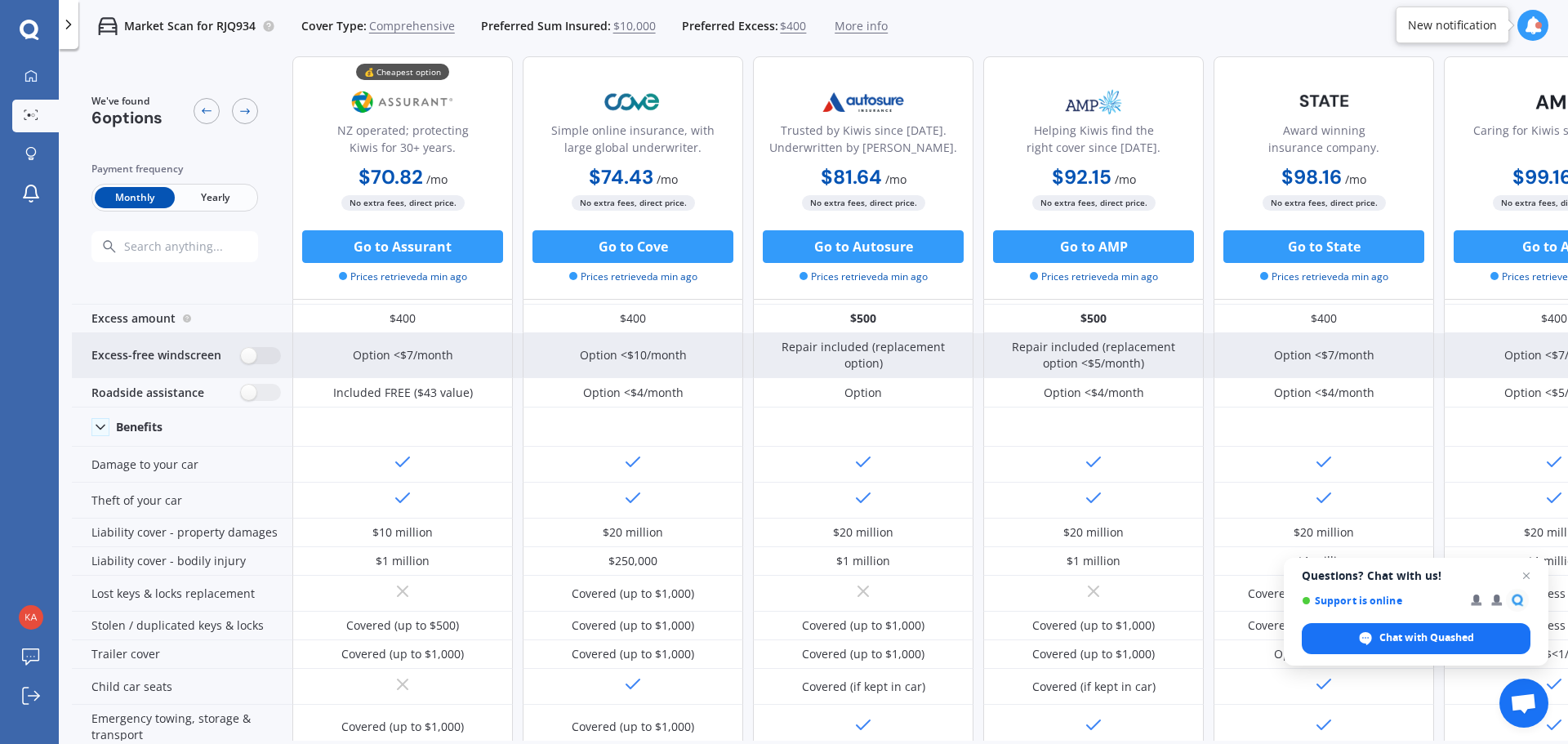
scroll to position [0, 0]
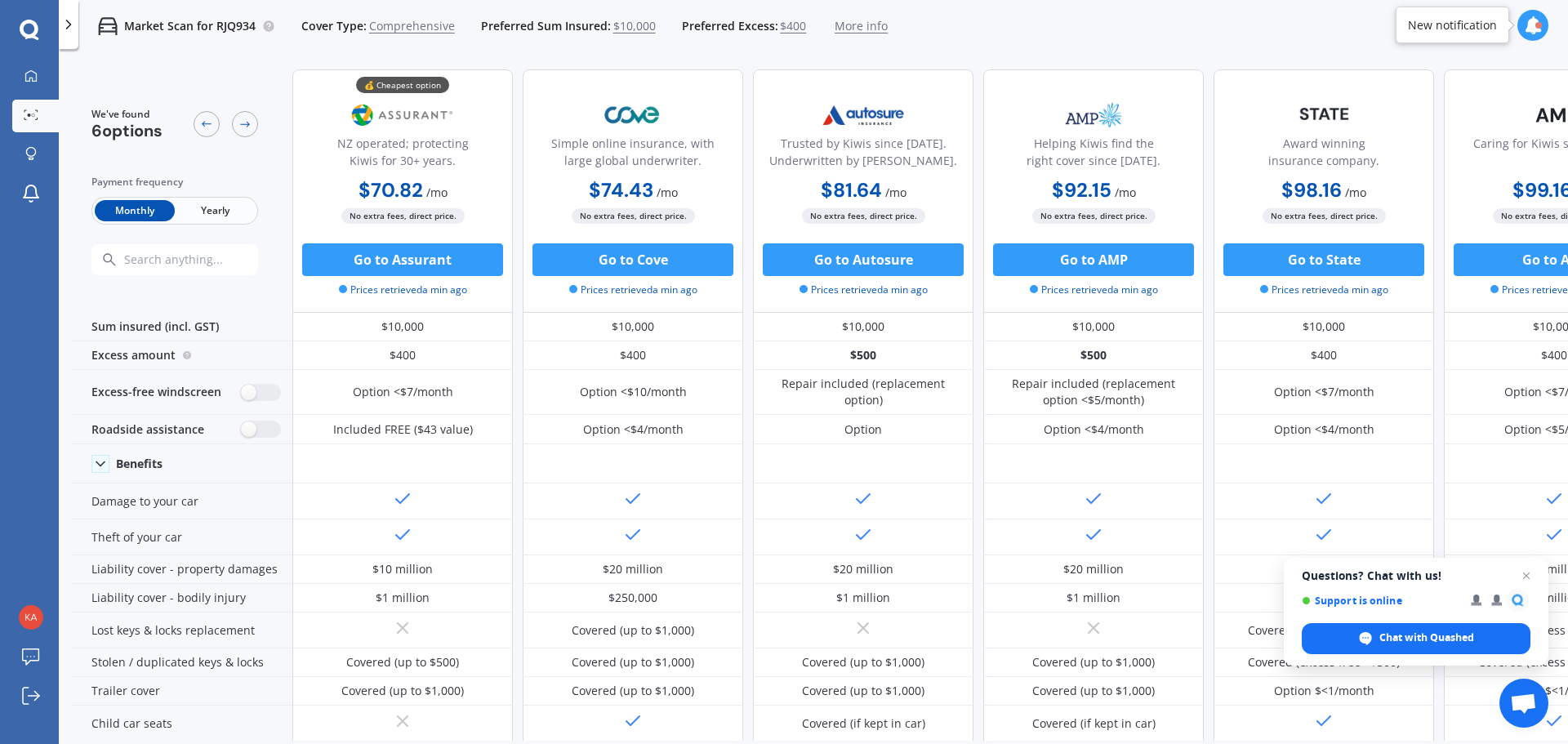
click at [789, 29] on span "$400" at bounding box center [793, 27] width 26 height 17
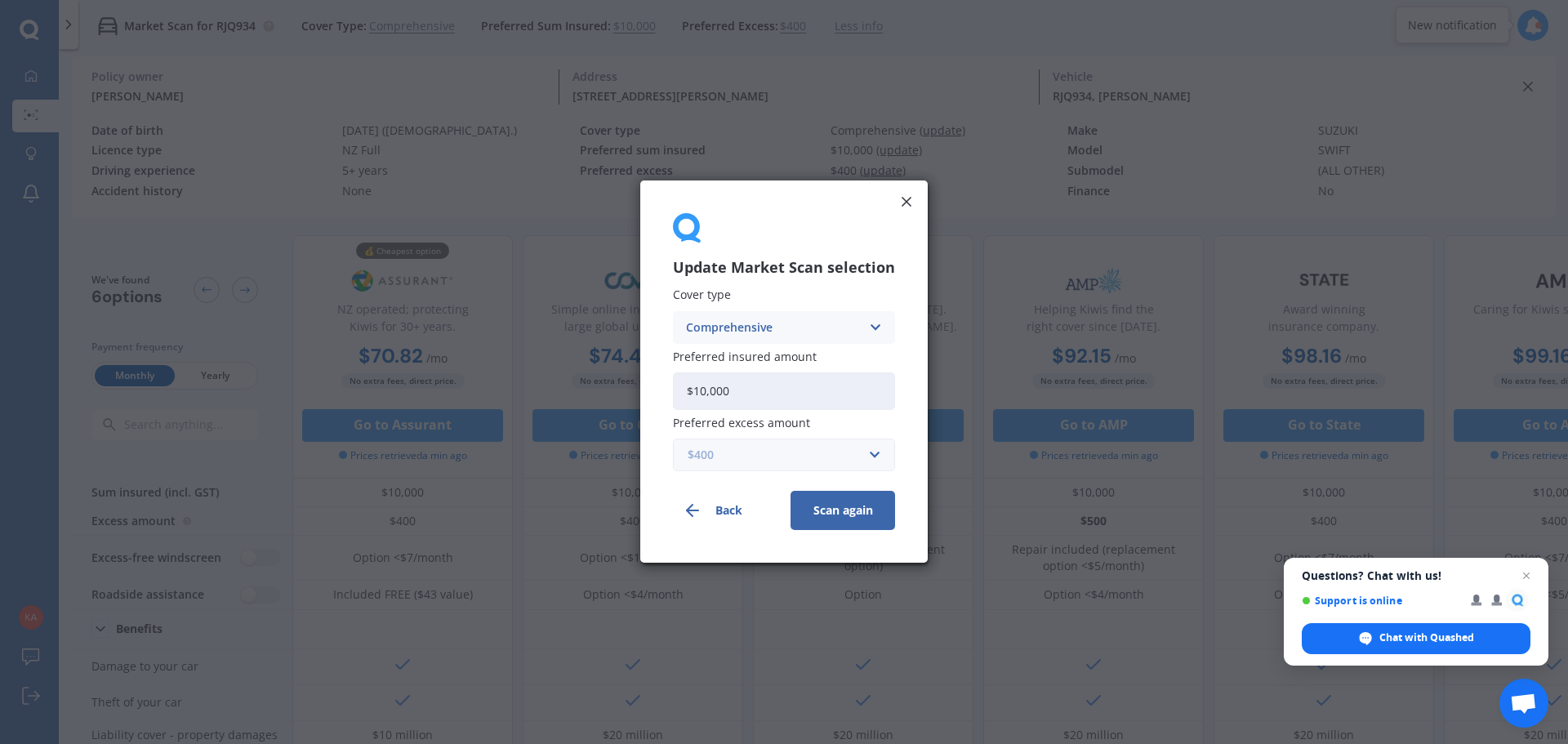
click at [763, 445] on input "text" at bounding box center [779, 456] width 208 height 31
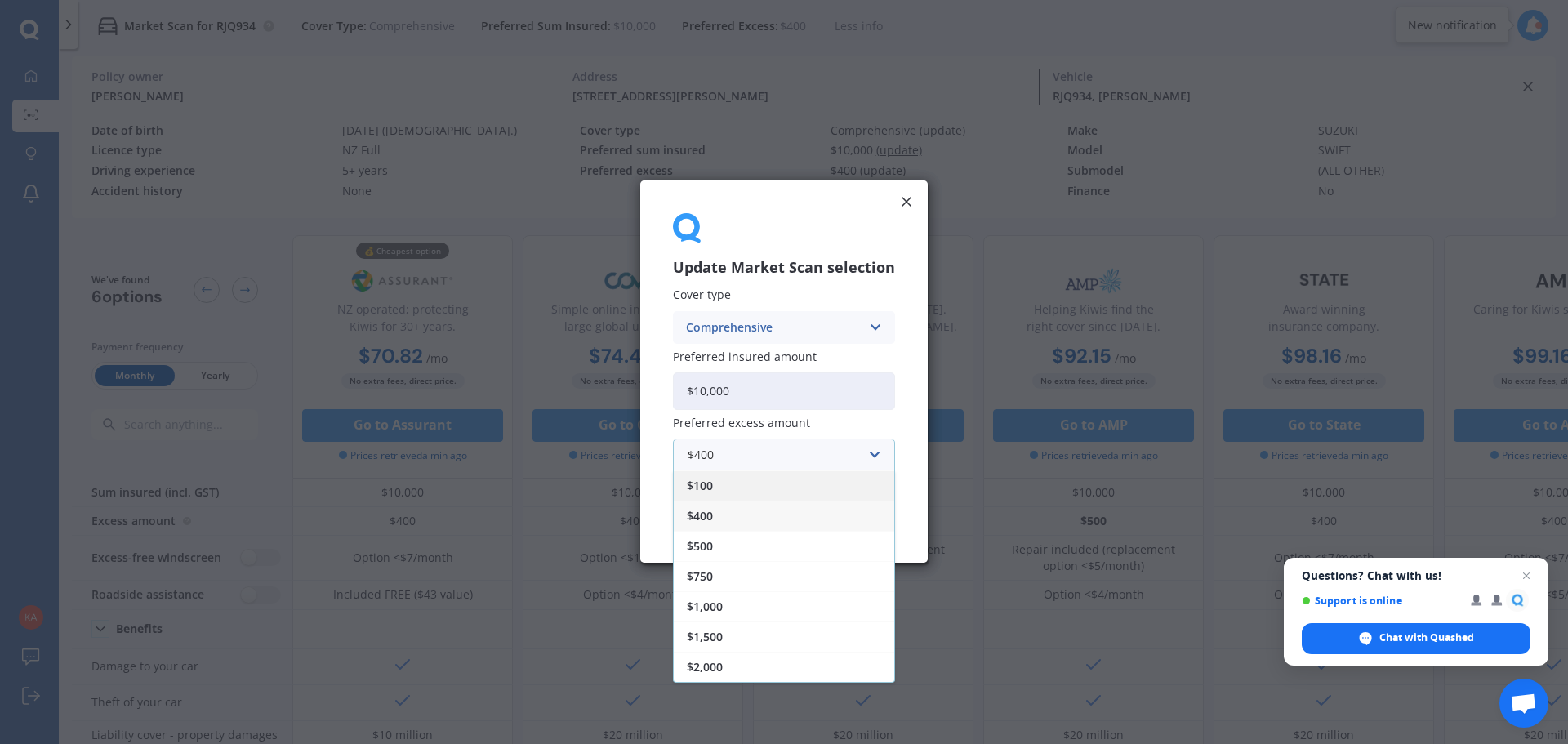
click at [711, 486] on span "$100" at bounding box center [700, 486] width 26 height 11
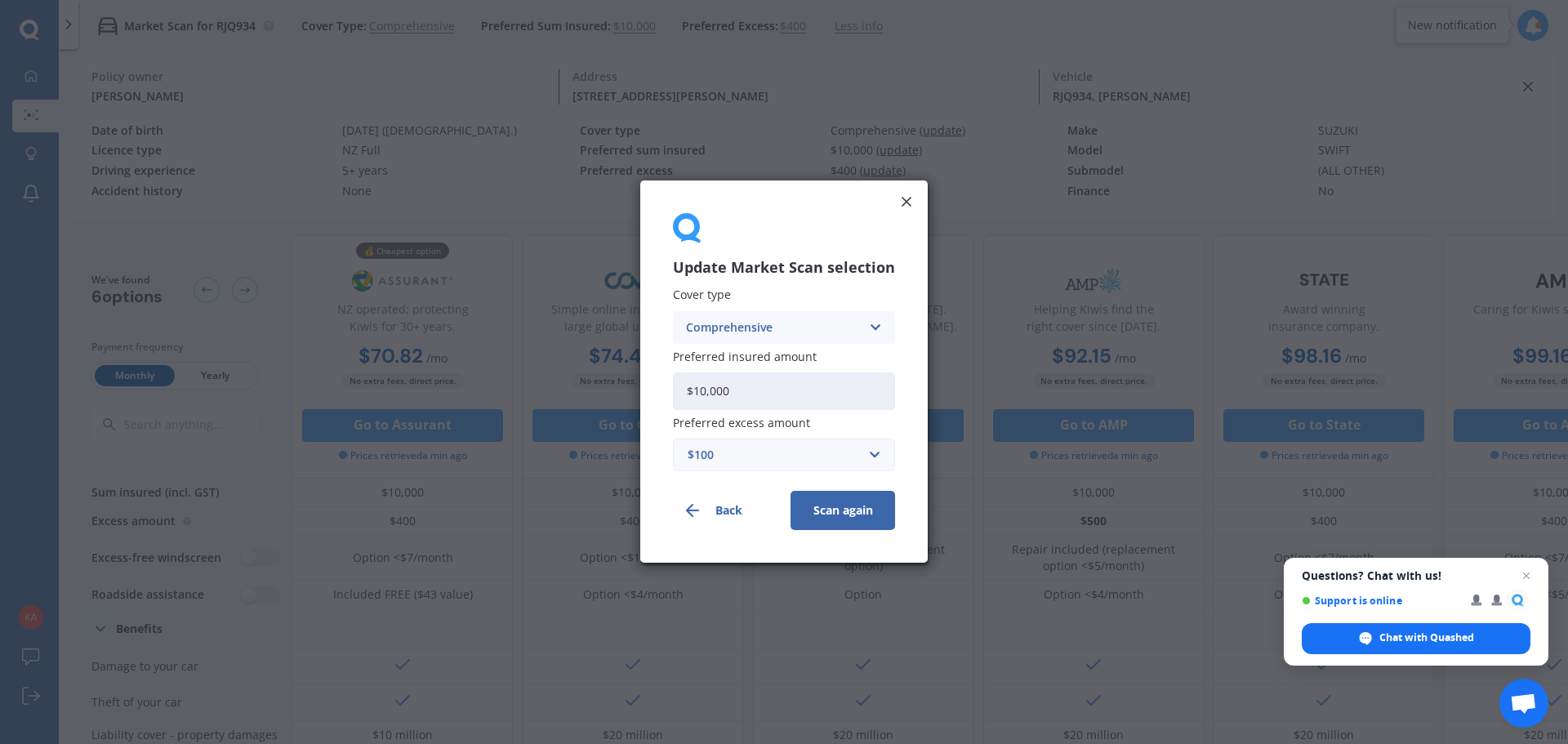
click at [822, 501] on button "Scan again" at bounding box center [843, 511] width 105 height 40
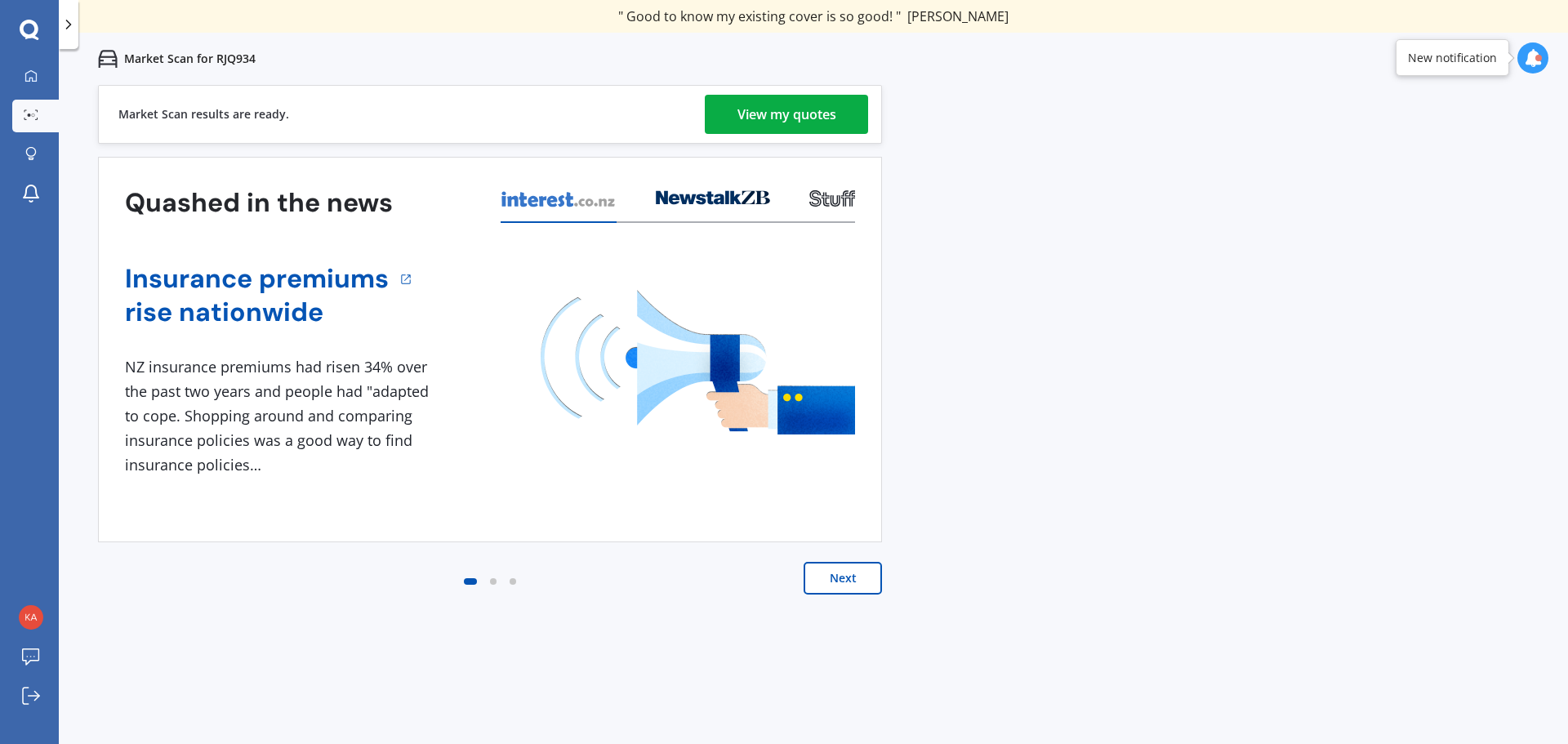
click at [803, 120] on div "View my quotes" at bounding box center [786, 114] width 98 height 40
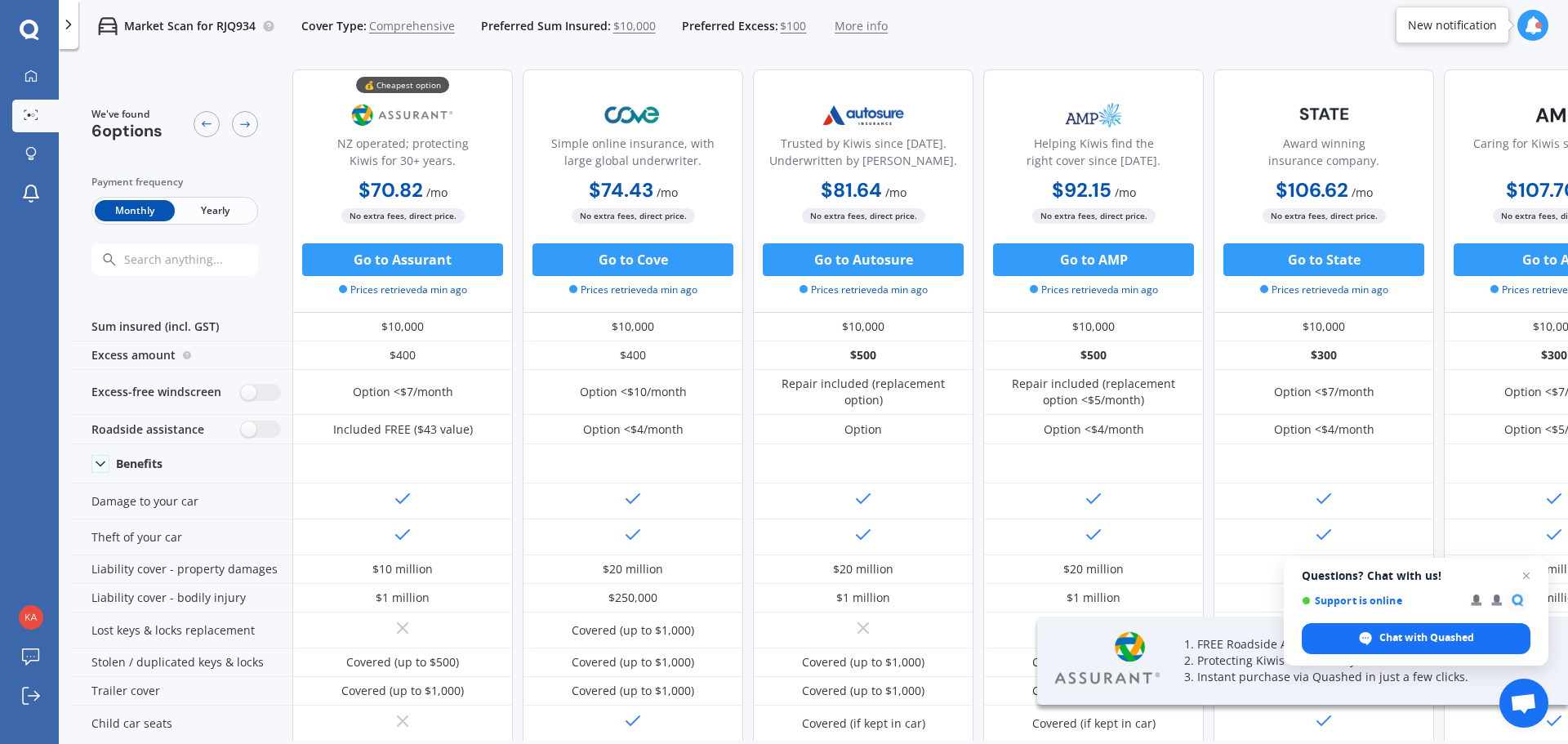
click at [859, 27] on span "More info" at bounding box center [862, 27] width 53 height 17
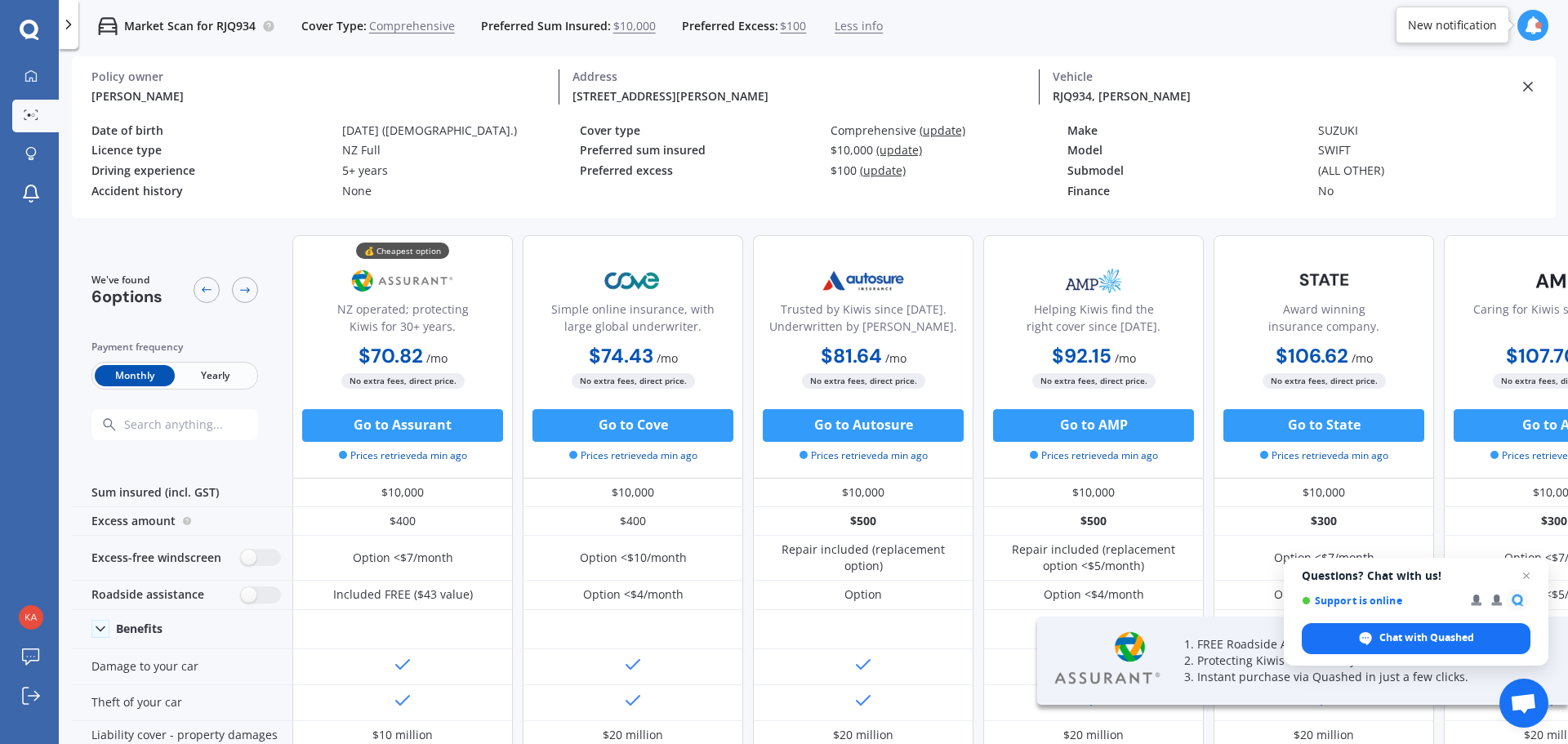
click at [857, 27] on span "Less info" at bounding box center [859, 27] width 48 height 17
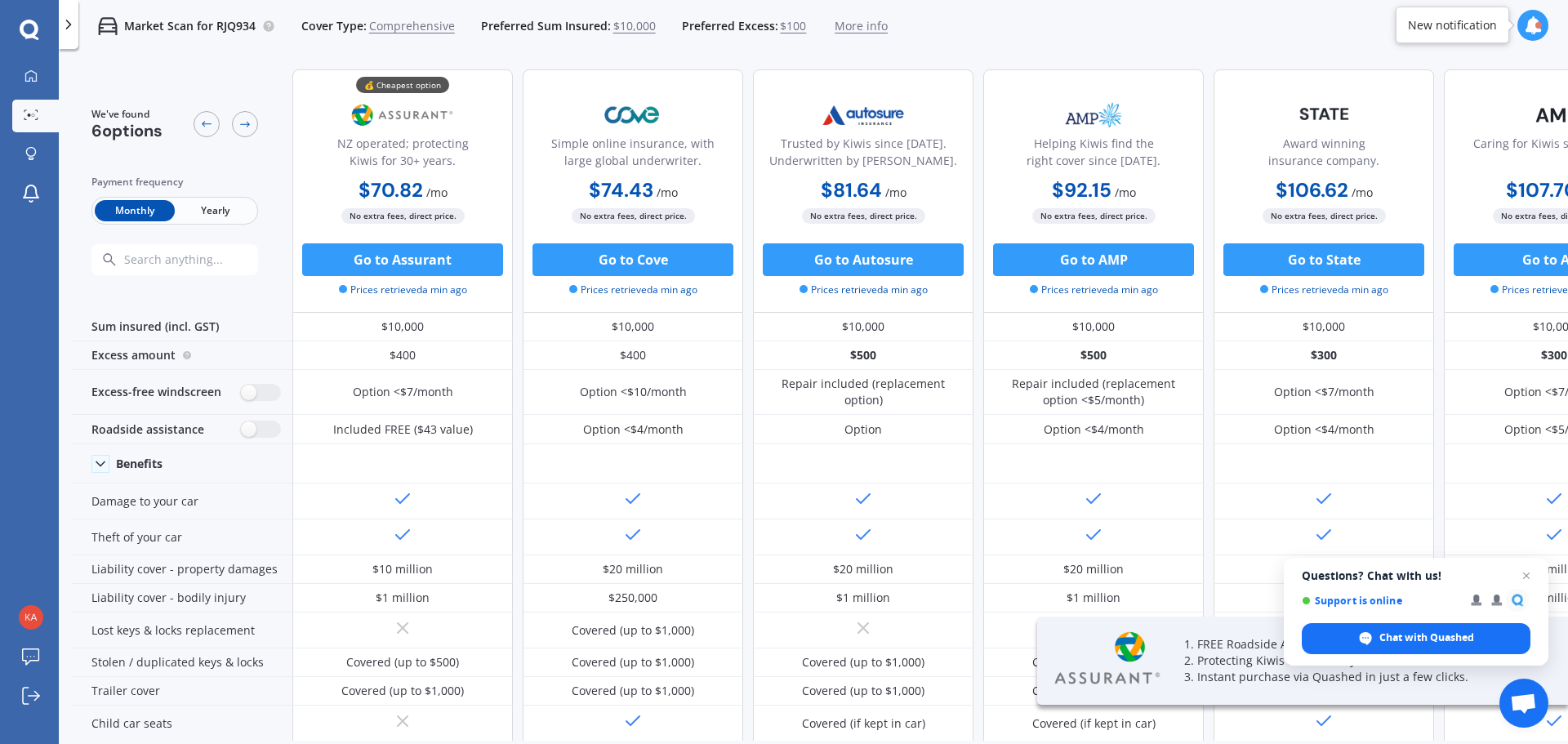
click at [785, 26] on span "$100" at bounding box center [793, 27] width 26 height 17
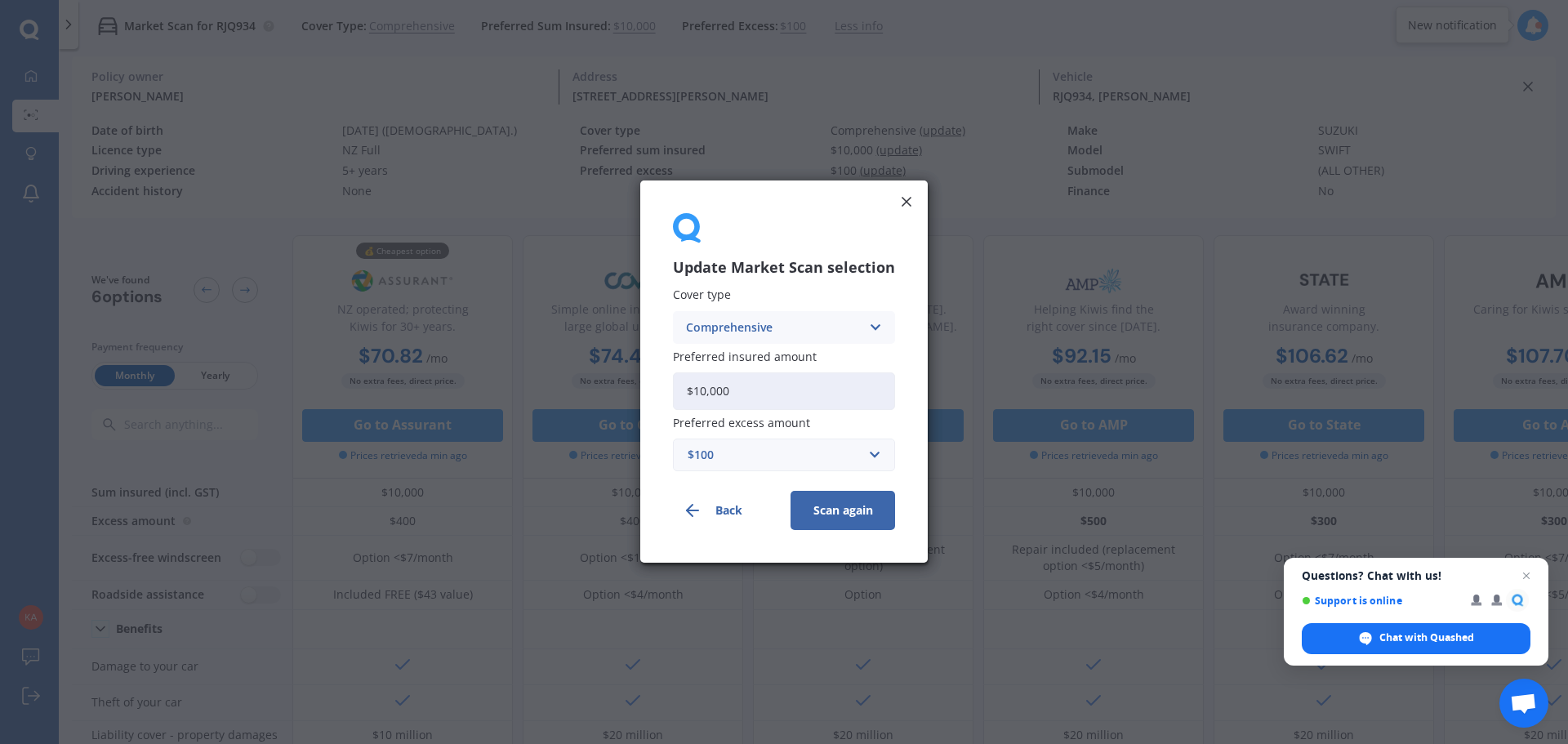
click at [837, 508] on button "Scan again" at bounding box center [843, 511] width 105 height 40
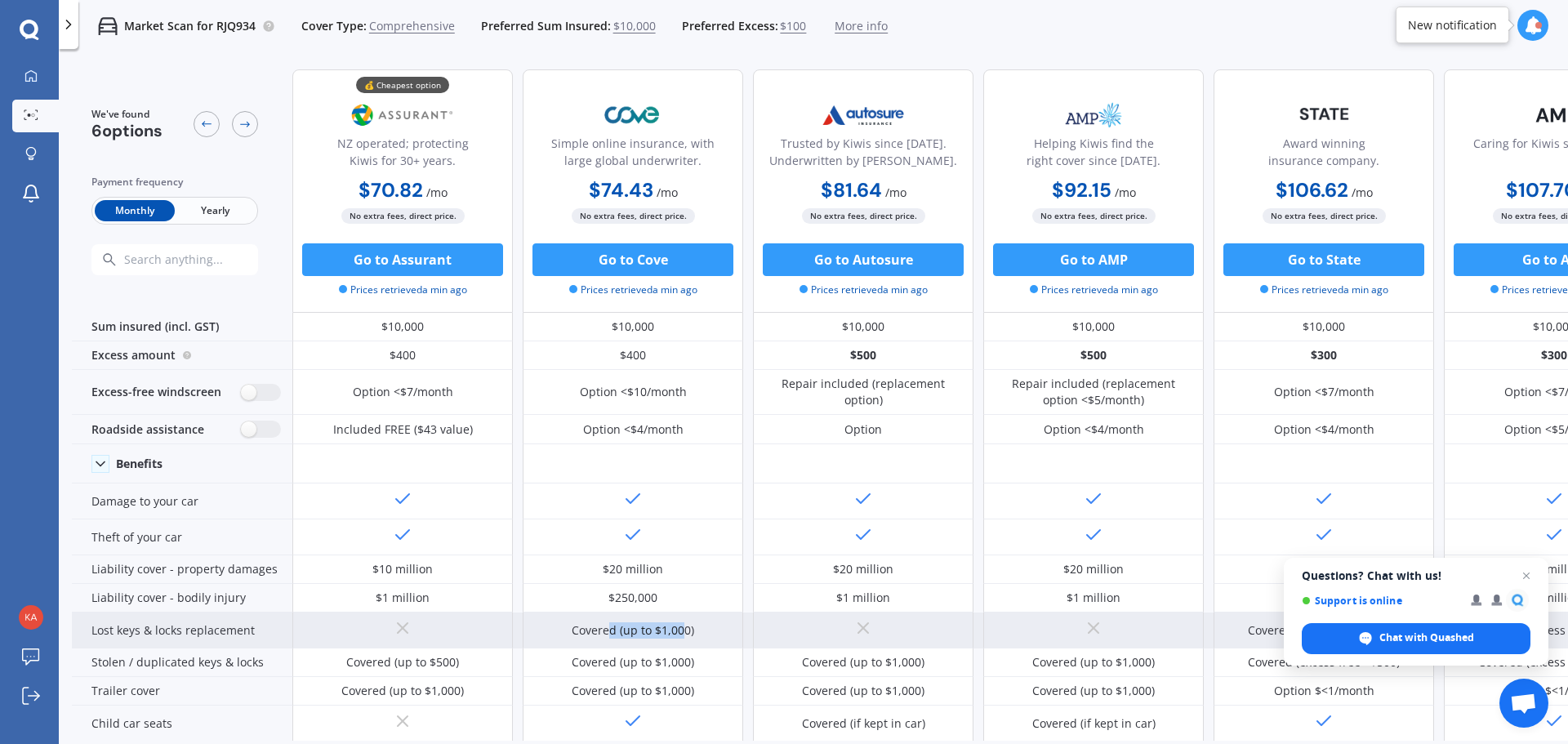
drag, startPoint x: 614, startPoint y: 630, endPoint x: 695, endPoint y: 632, distance: 81.0
click at [691, 624] on div "Covered (up to $1,000)" at bounding box center [633, 631] width 122 height 17
click at [695, 632] on div "Covered (up to $1,000)" at bounding box center [633, 630] width 221 height 36
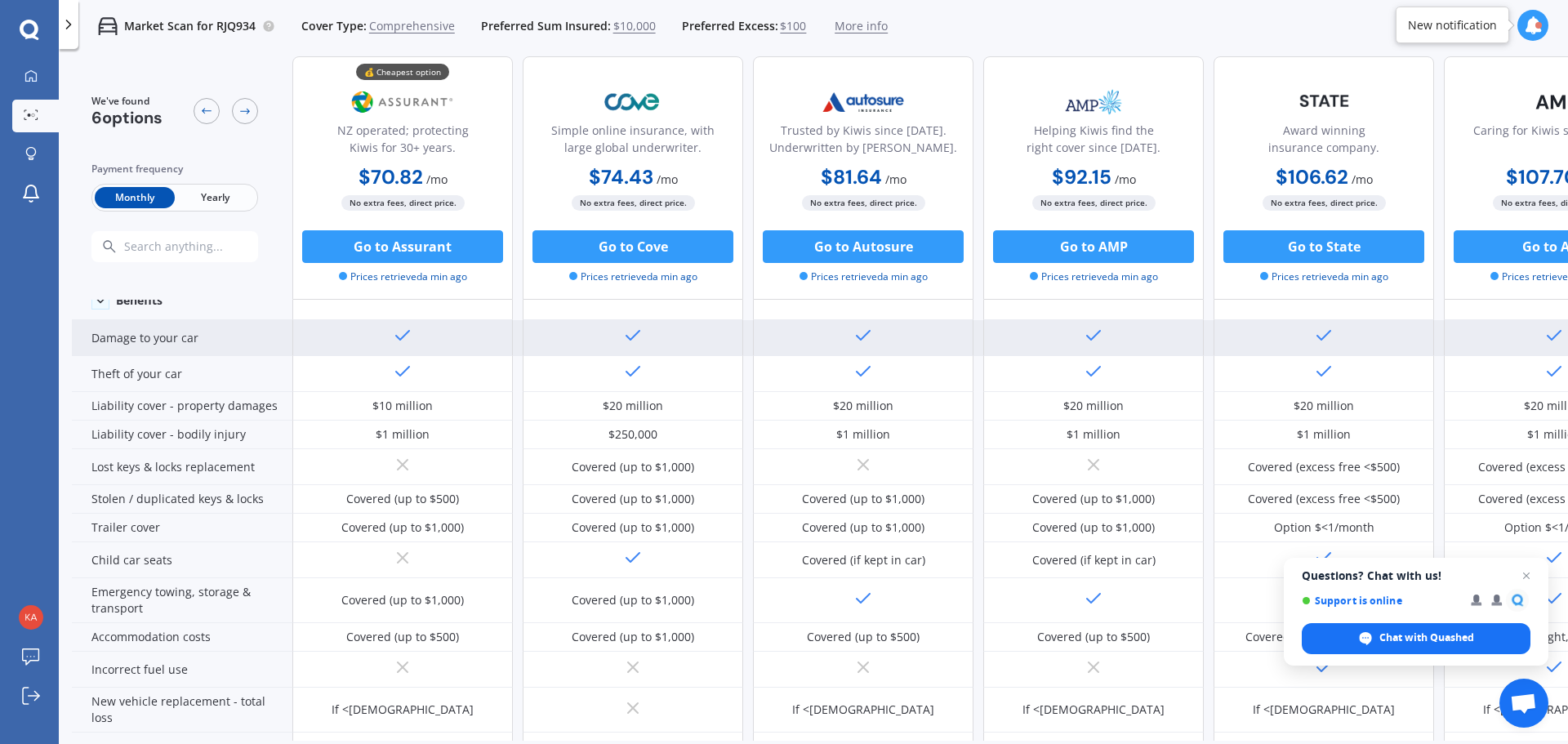
scroll to position [245, 0]
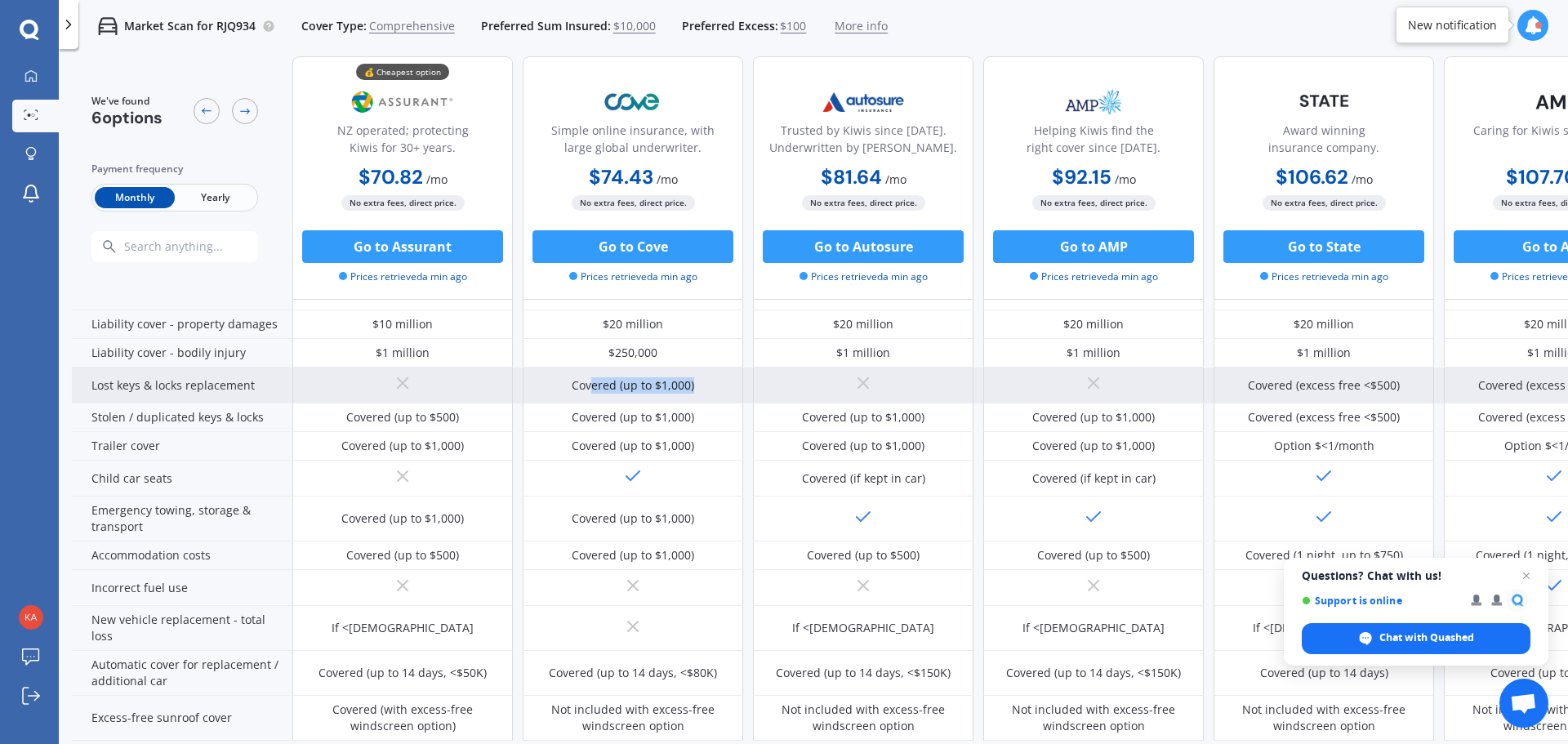
drag, startPoint x: 595, startPoint y: 386, endPoint x: 702, endPoint y: 403, distance: 108.3
click at [702, 403] on div "Covered (up to $1,000)" at bounding box center [633, 385] width 221 height 36
click at [745, 391] on div "Covered (up to $1,000) Covered (excess free <$500) Covered (excess free <$500)" at bounding box center [979, 385] width 1372 height 36
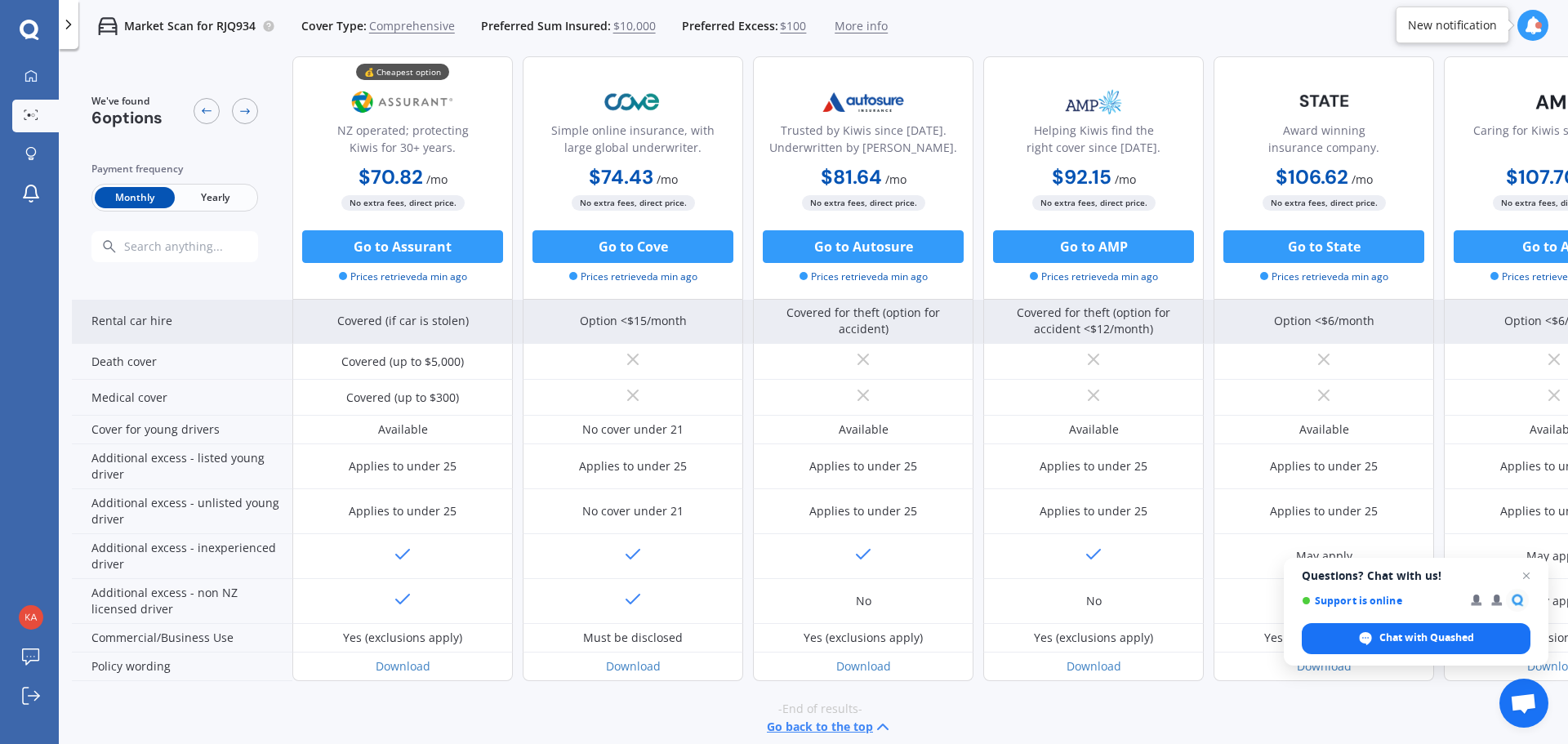
scroll to position [713, 0]
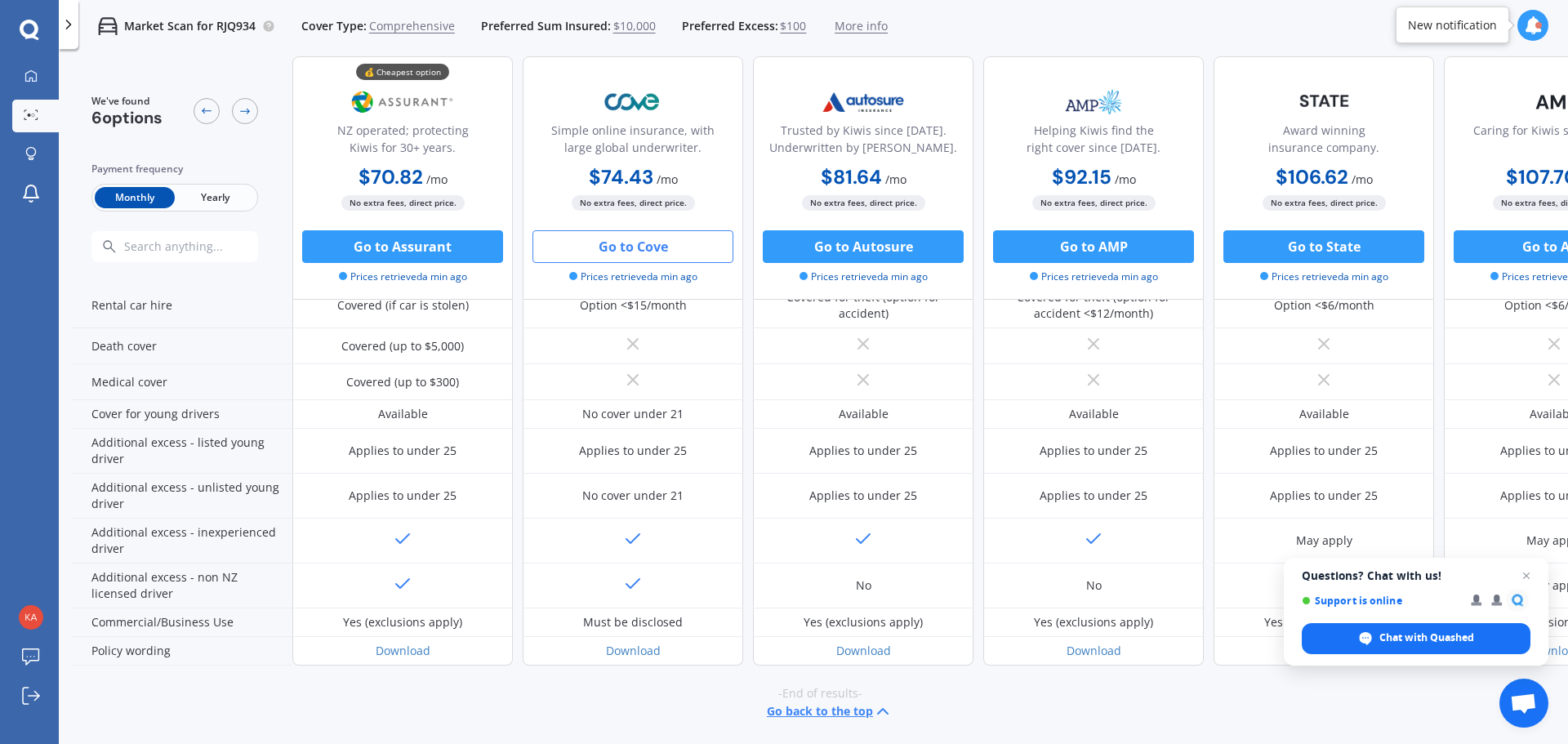
click at [627, 239] on button "Go to Cove" at bounding box center [633, 246] width 201 height 33
